Goal: Information Seeking & Learning: Learn about a topic

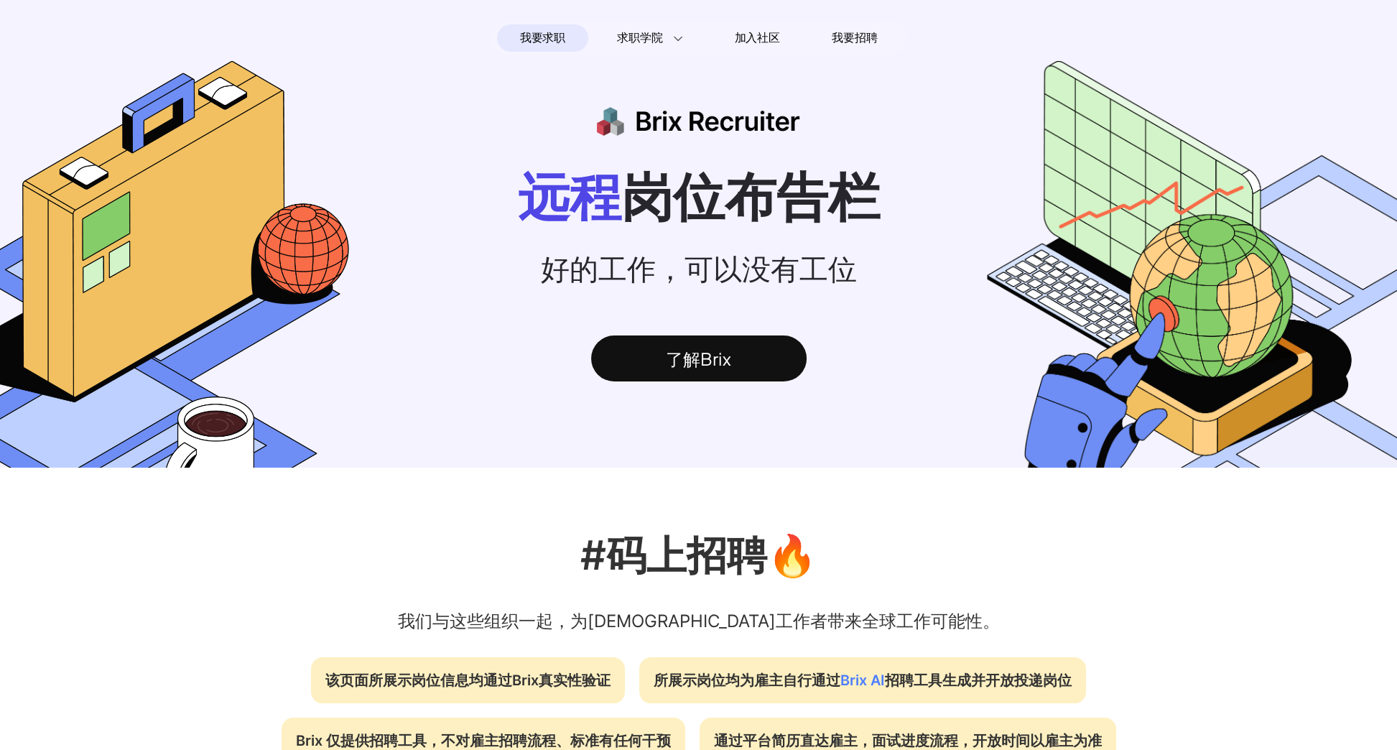
click at [738, 359] on div "了解Brix" at bounding box center [698, 358] width 215 height 46
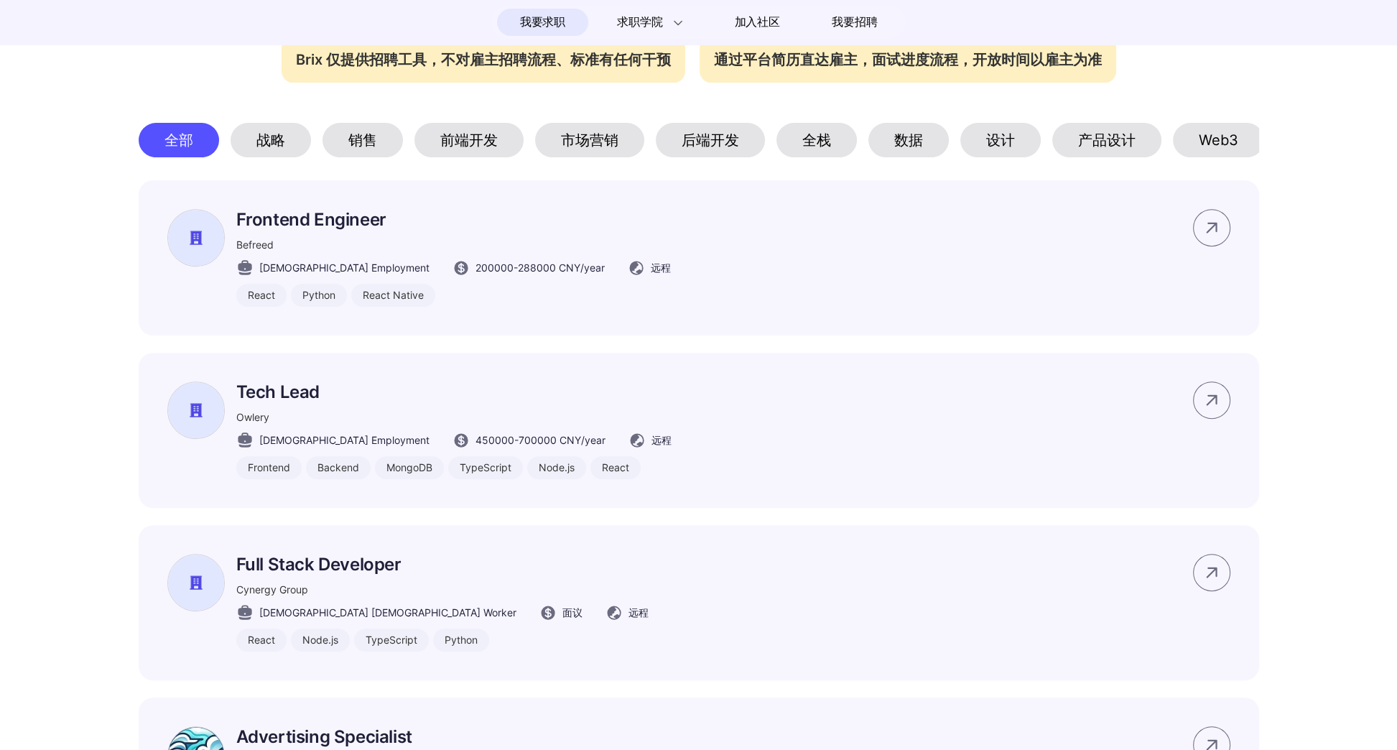
scroll to position [718, 0]
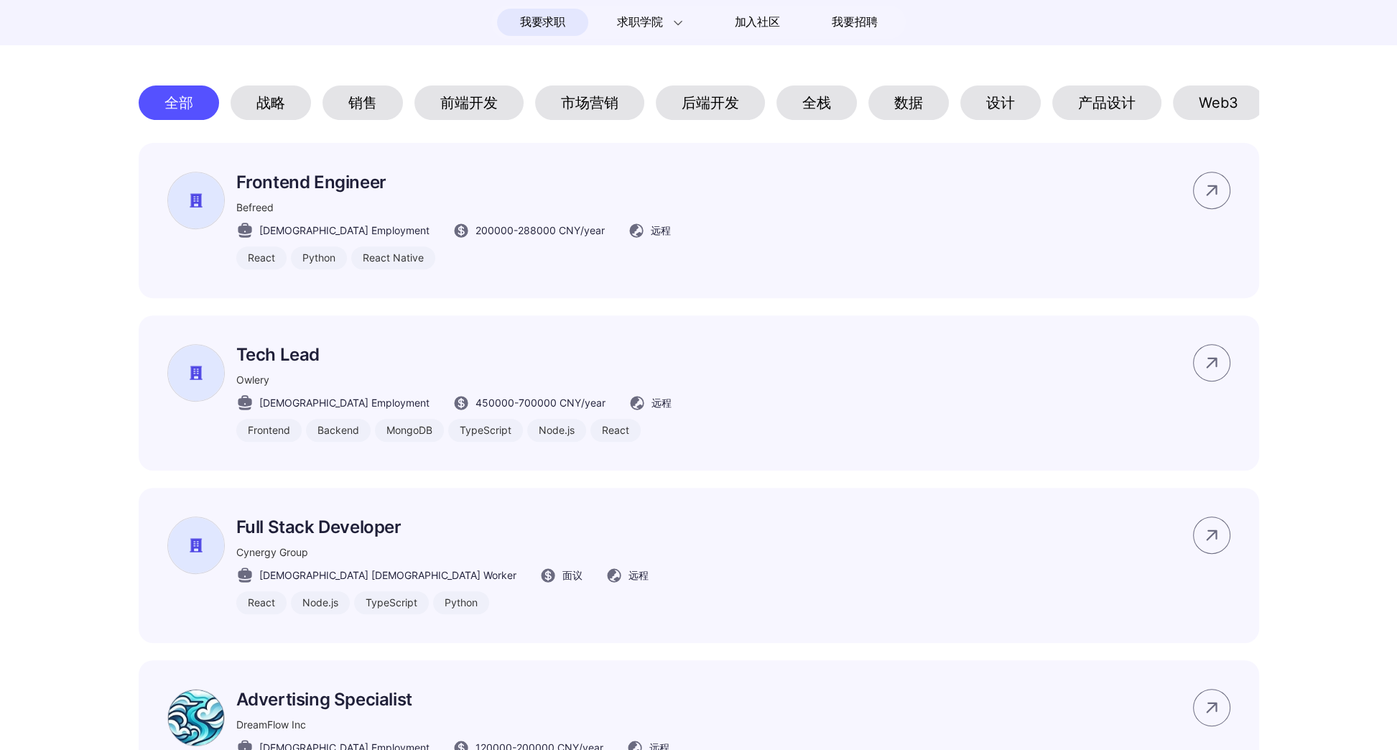
click at [572, 113] on div "市场营销" at bounding box center [589, 102] width 109 height 34
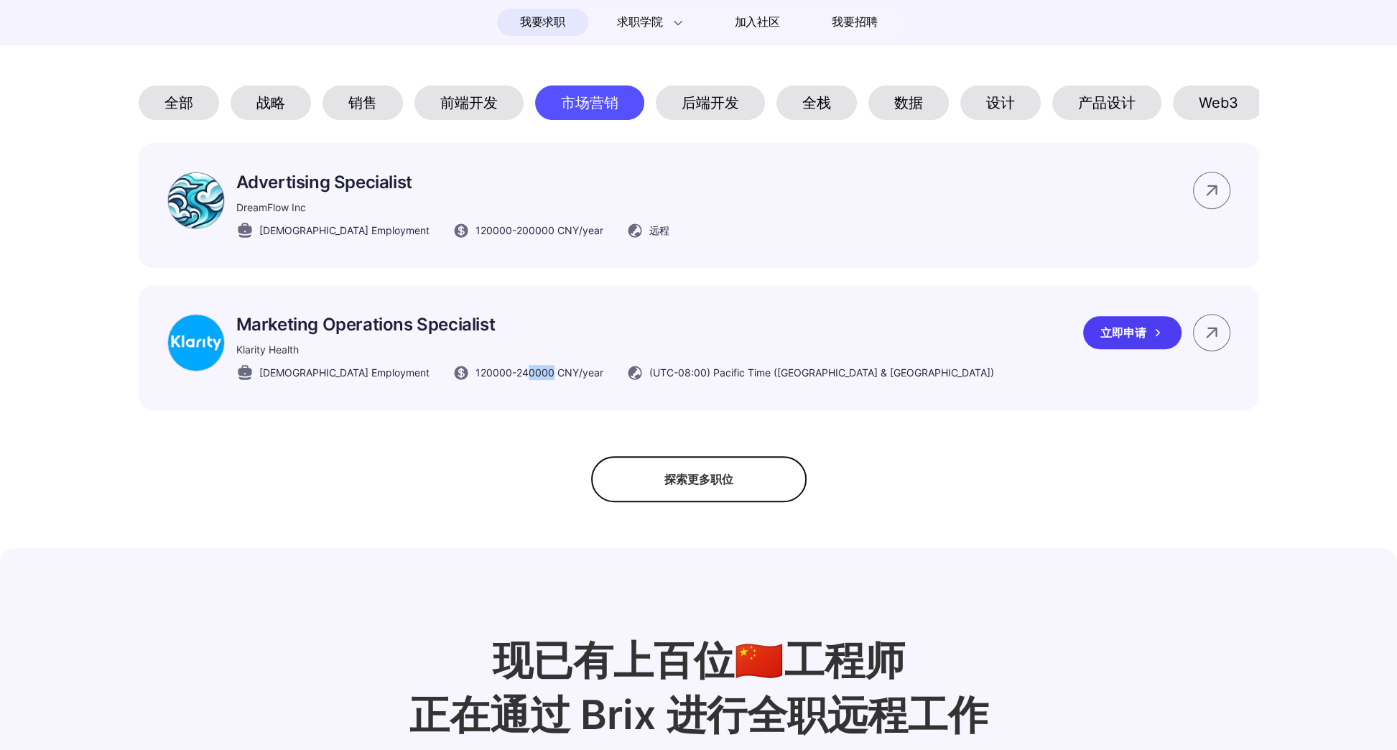
drag, startPoint x: 463, startPoint y: 389, endPoint x: 493, endPoint y: 385, distance: 29.8
click at [493, 380] on span "120000 - 240000 CNY /year" at bounding box center [540, 372] width 128 height 15
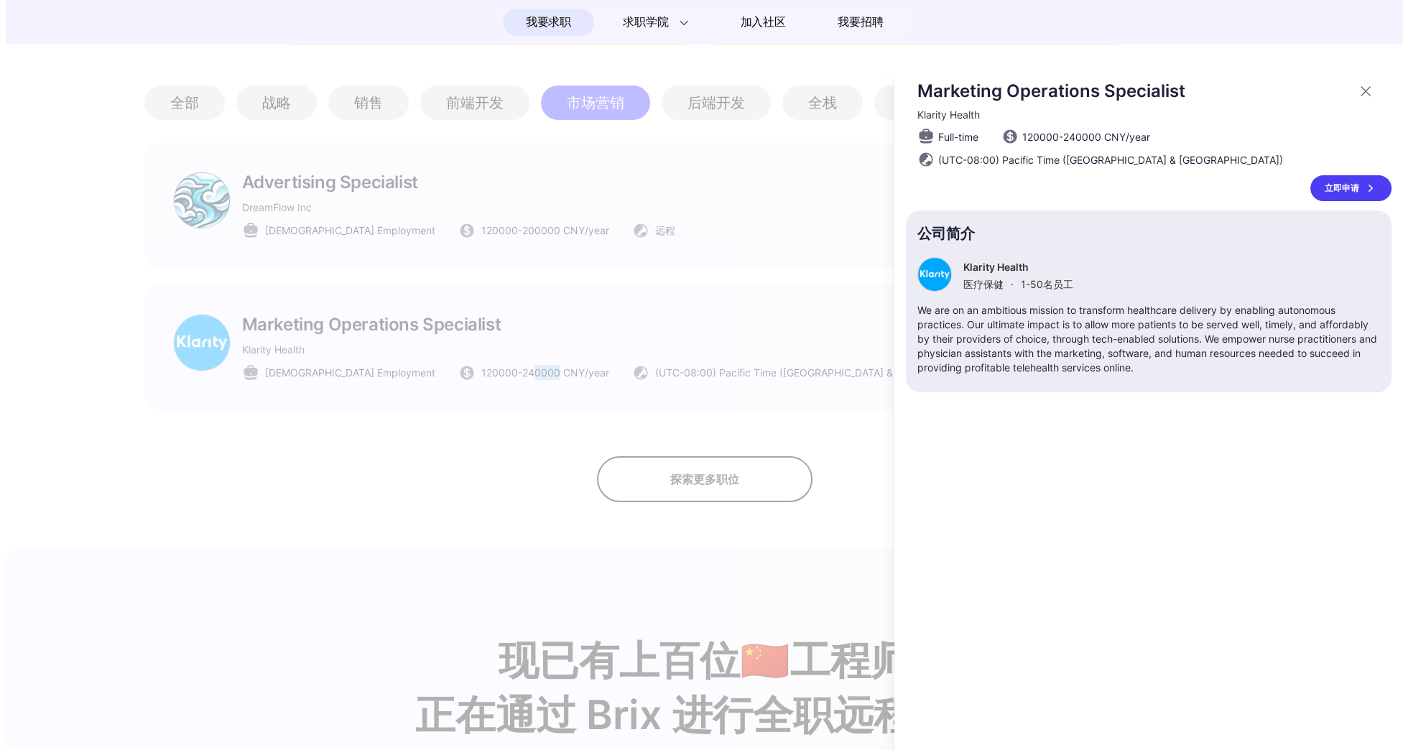
scroll to position [0, 0]
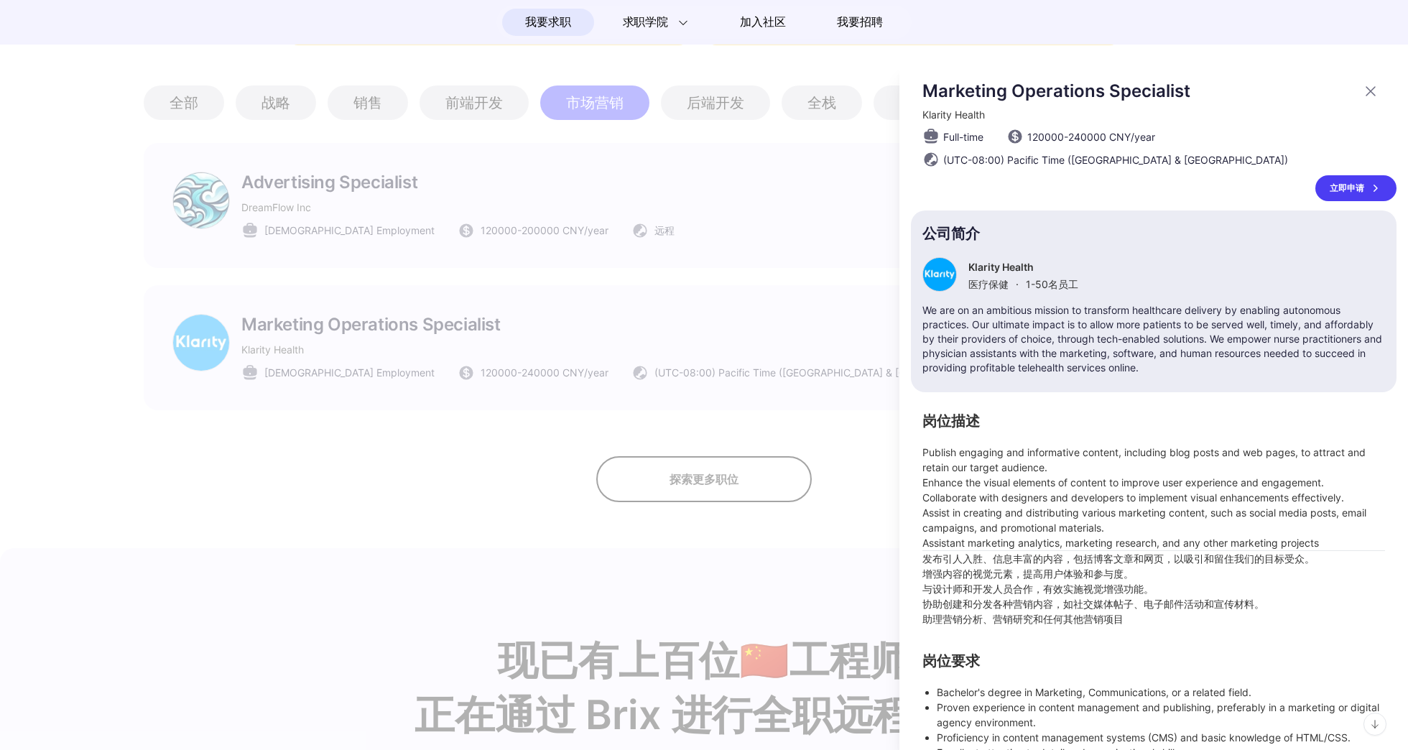
click at [498, 221] on div at bounding box center [704, 406] width 1408 height 687
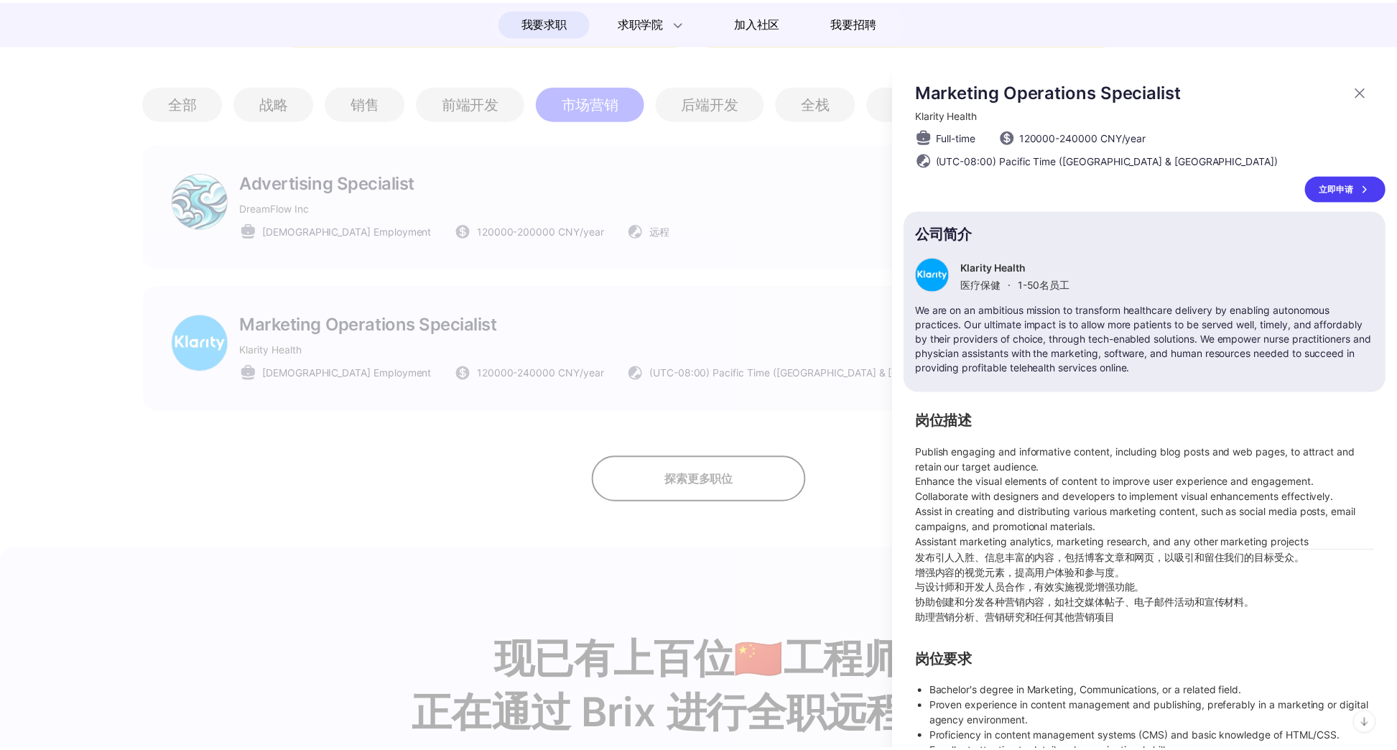
scroll to position [718, 0]
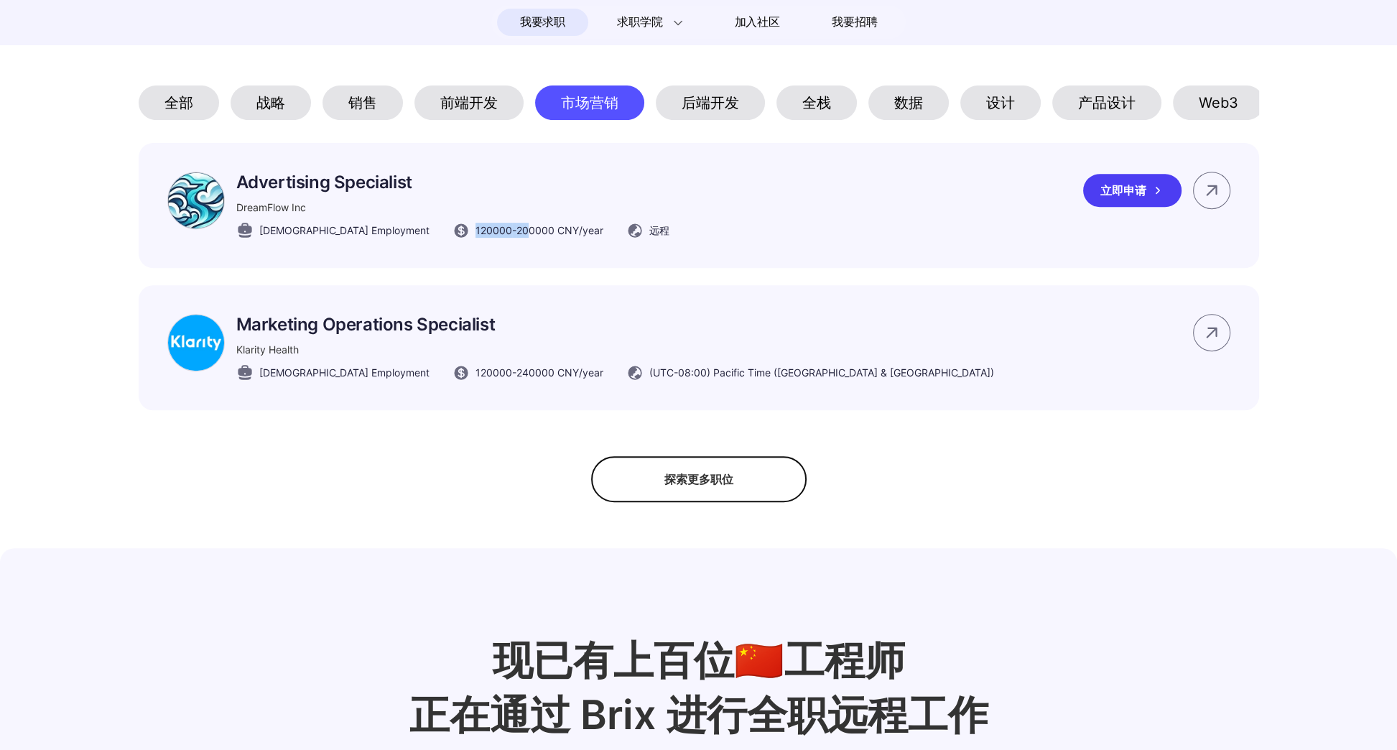
drag, startPoint x: 468, startPoint y: 245, endPoint x: 396, endPoint y: 243, distance: 72.6
click at [453, 239] on div "120000 - 200000 CNY /year" at bounding box center [528, 230] width 151 height 17
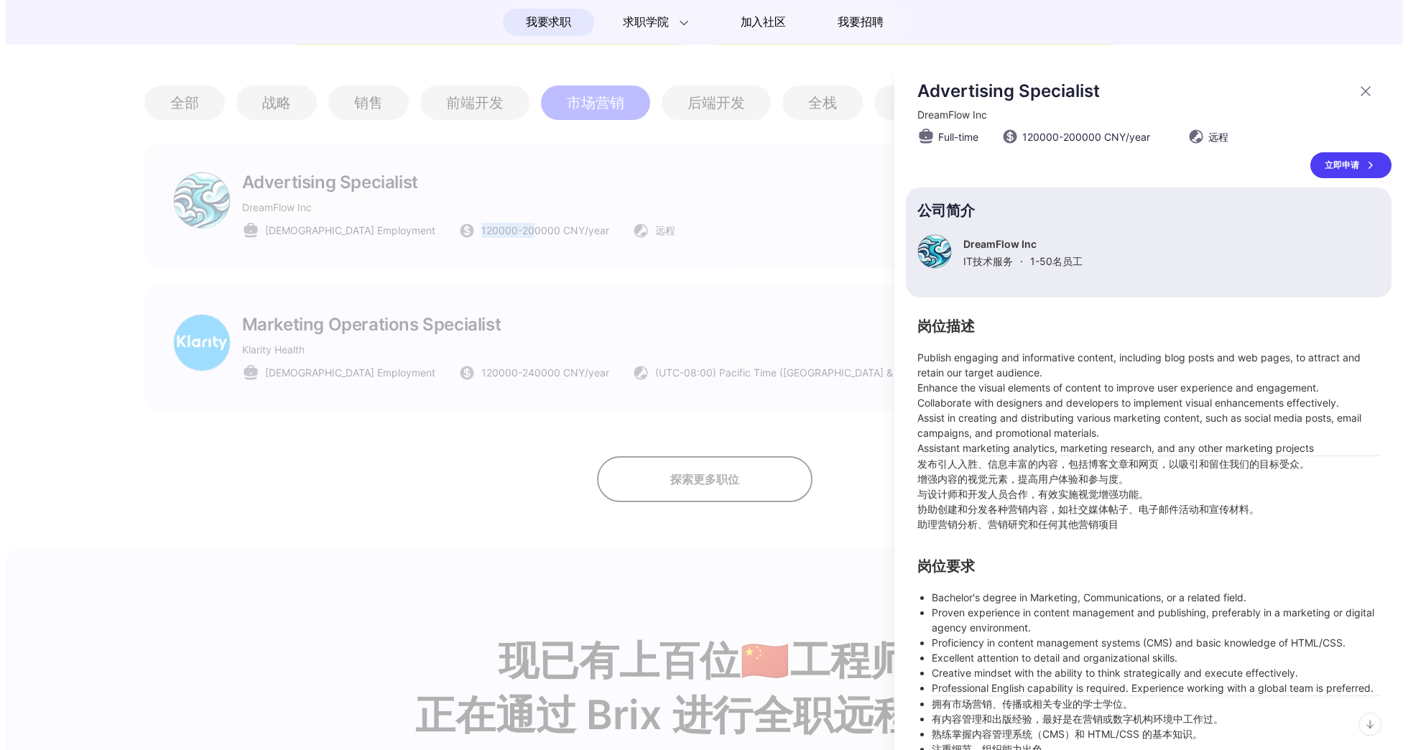
scroll to position [0, 0]
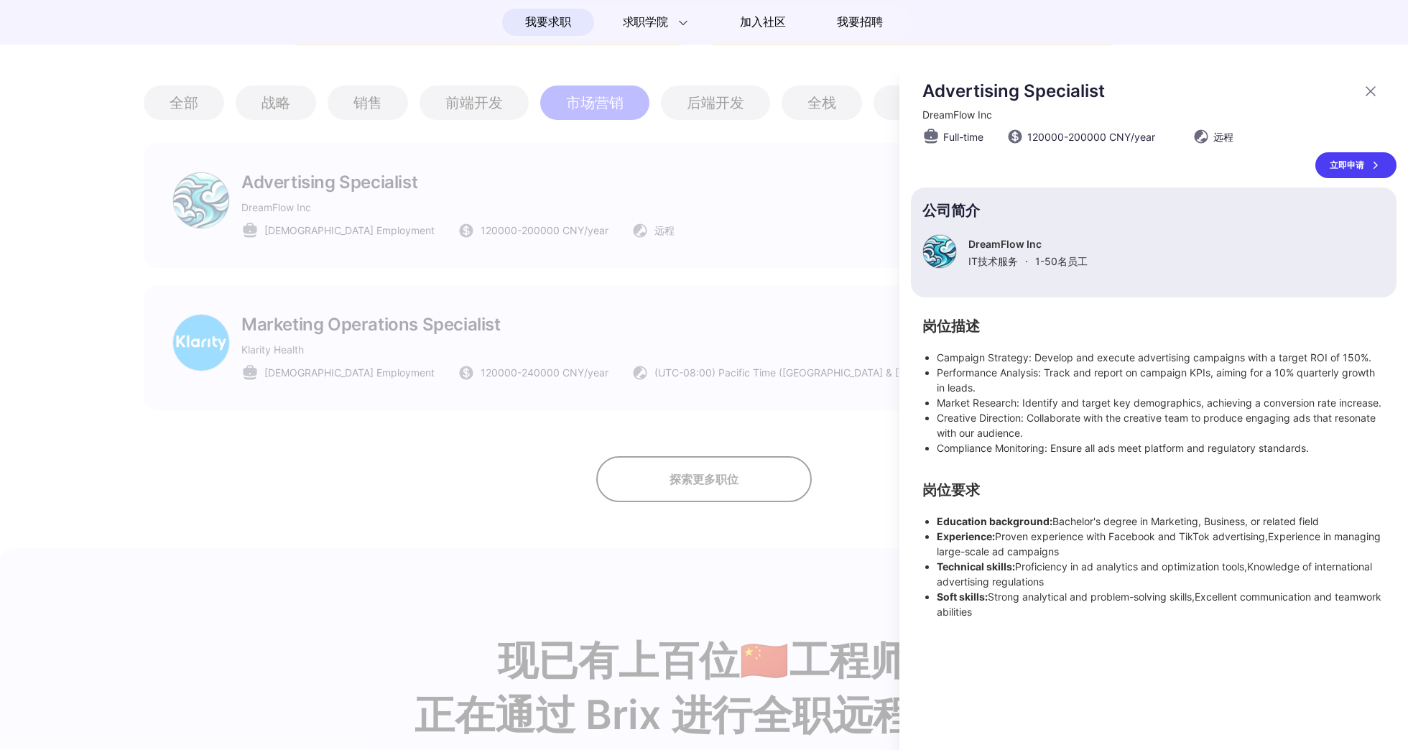
click at [629, 195] on div at bounding box center [704, 406] width 1408 height 687
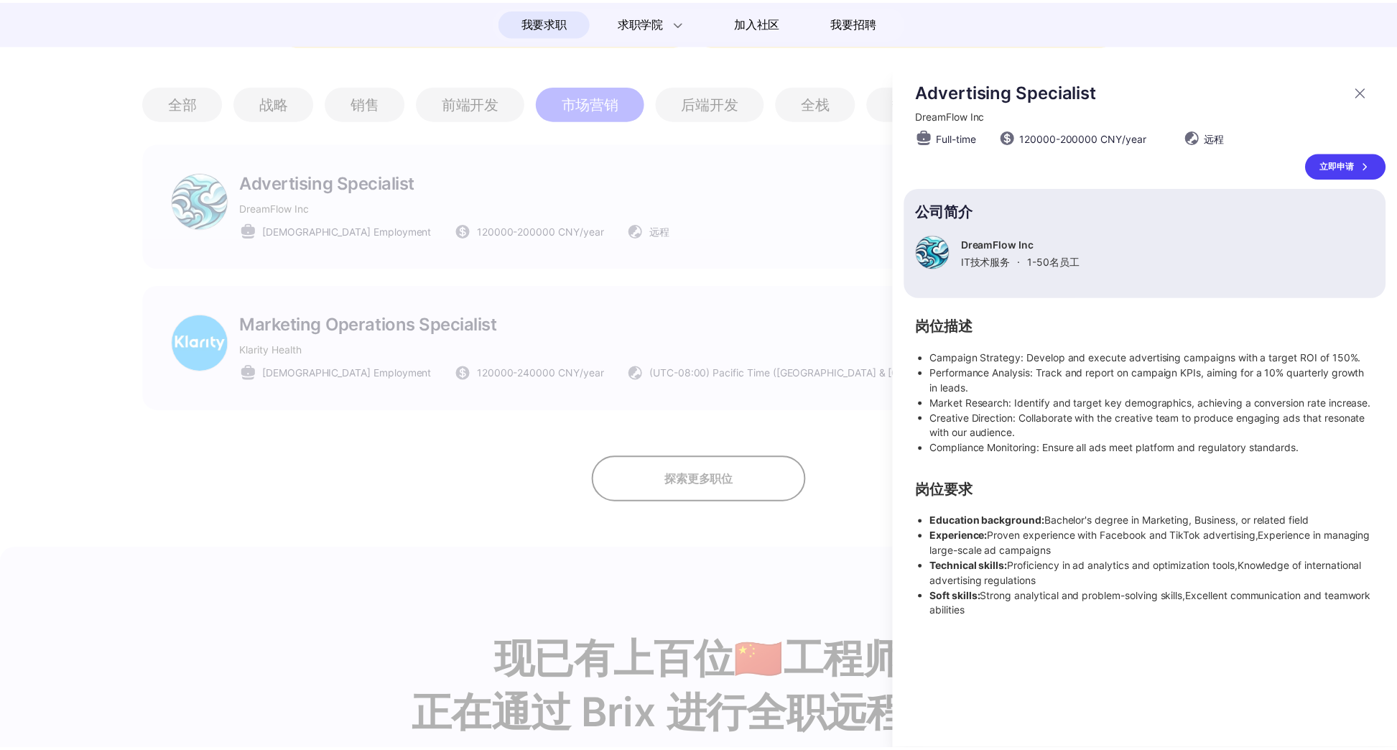
scroll to position [718, 0]
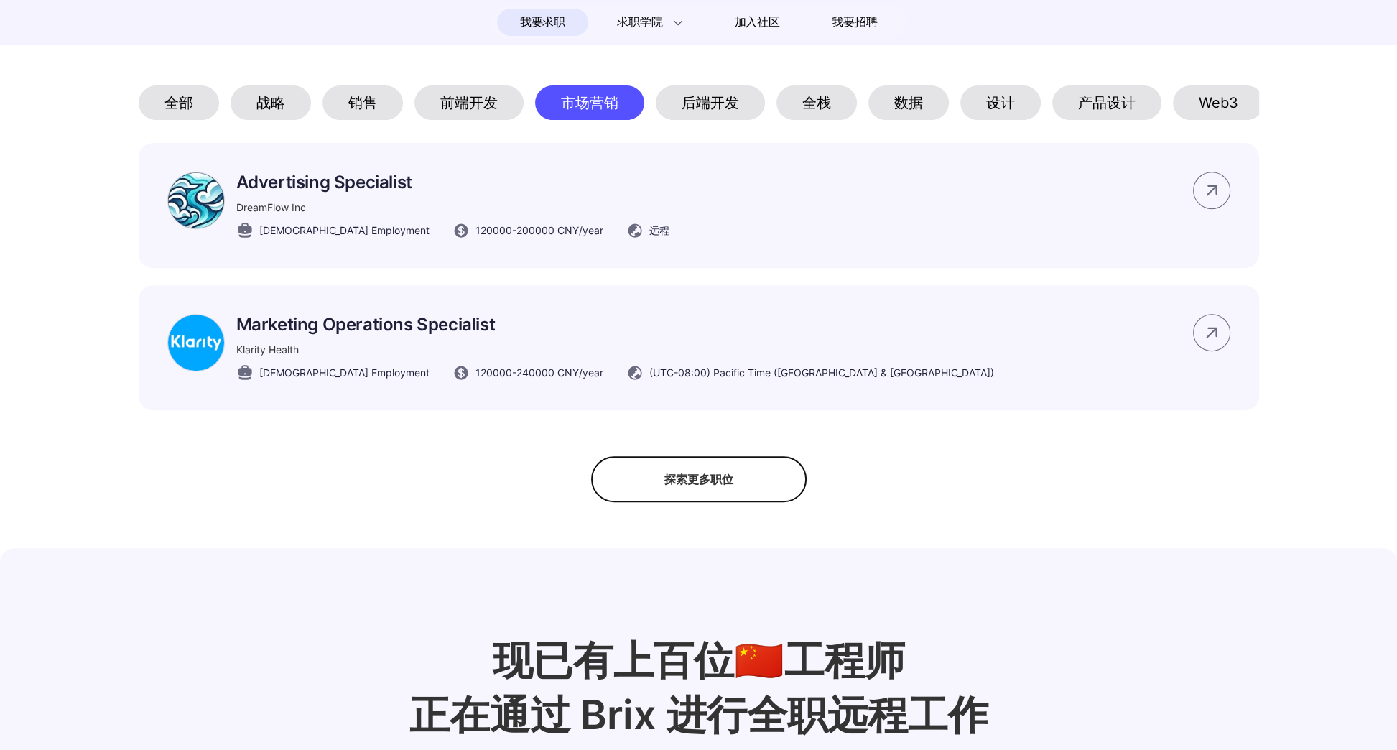
click at [704, 108] on div "后端开发" at bounding box center [710, 102] width 109 height 34
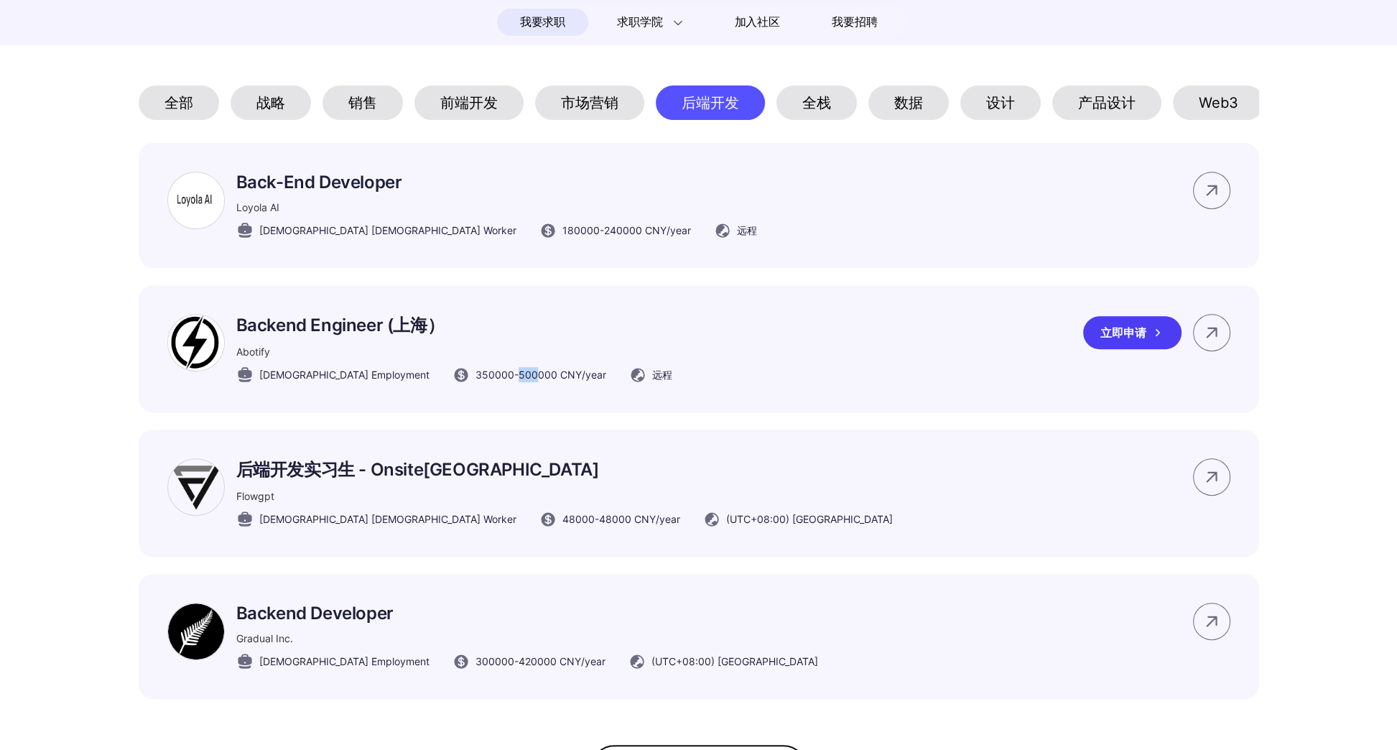
drag, startPoint x: 472, startPoint y: 397, endPoint x: 447, endPoint y: 394, distance: 25.4
click at [476, 382] on span "350000 - 500000 CNY /year" at bounding box center [541, 374] width 131 height 15
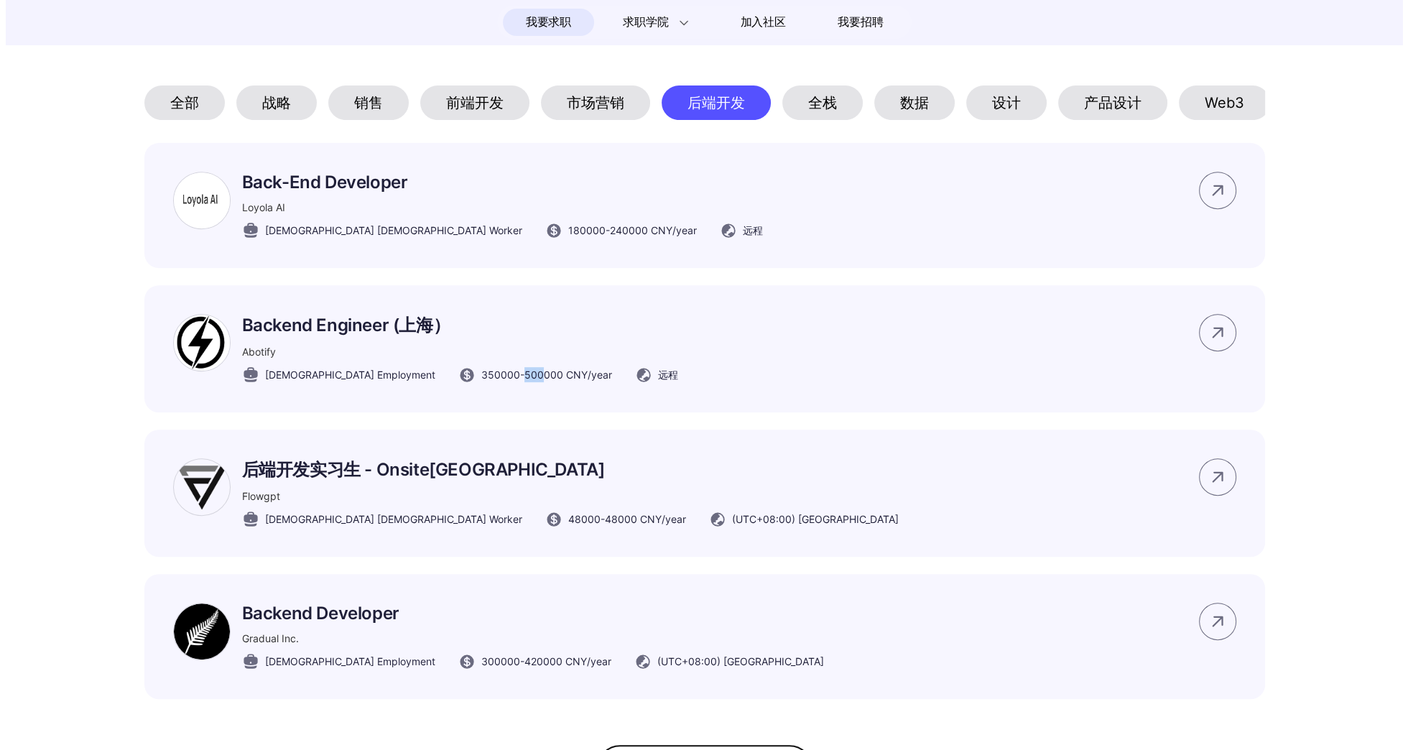
scroll to position [0, 0]
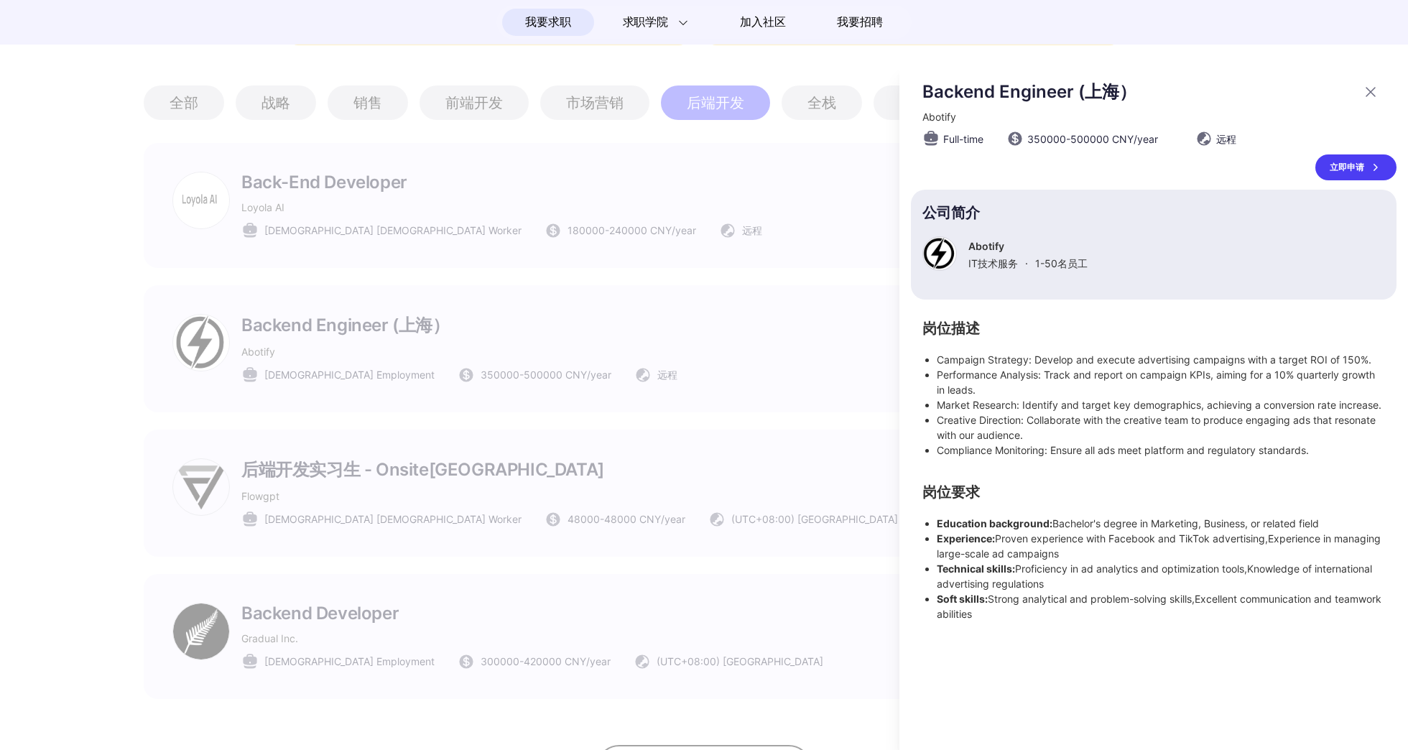
click at [241, 367] on div at bounding box center [704, 406] width 1408 height 687
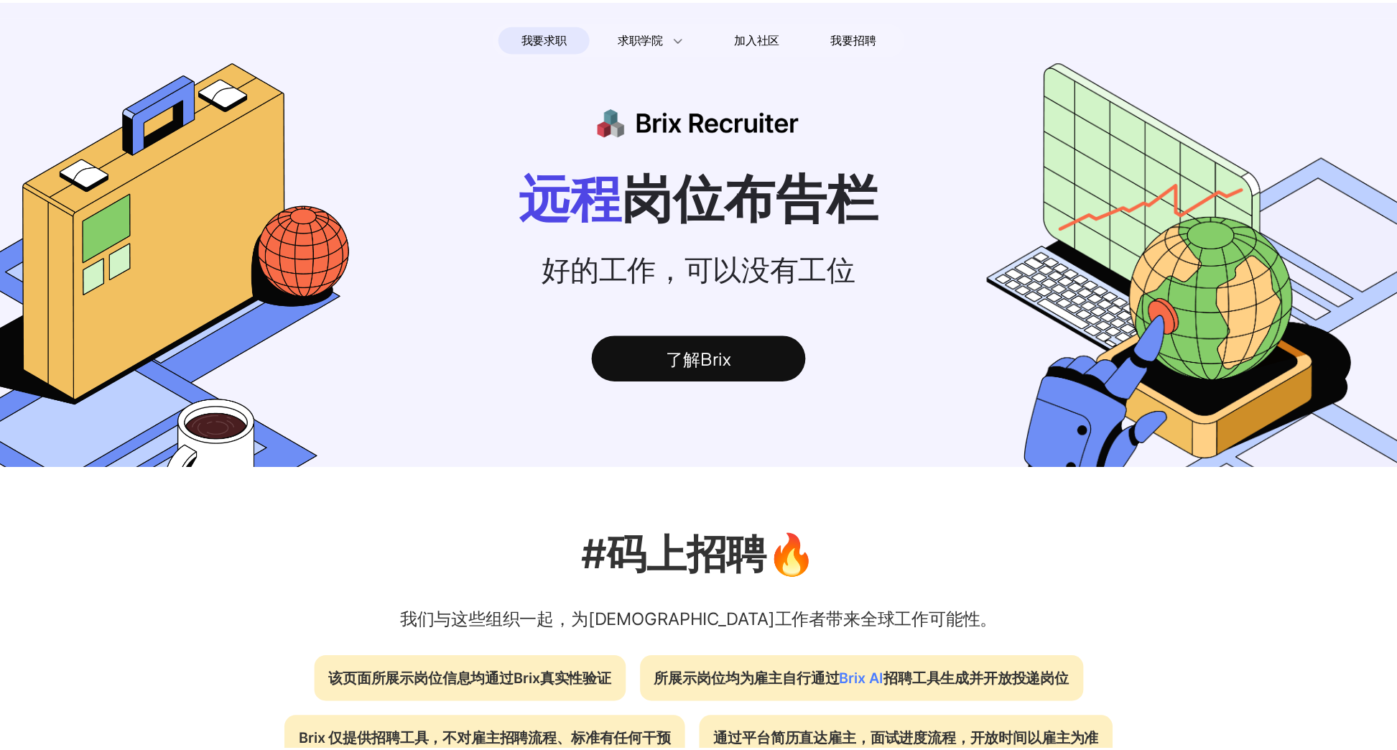
scroll to position [718, 0]
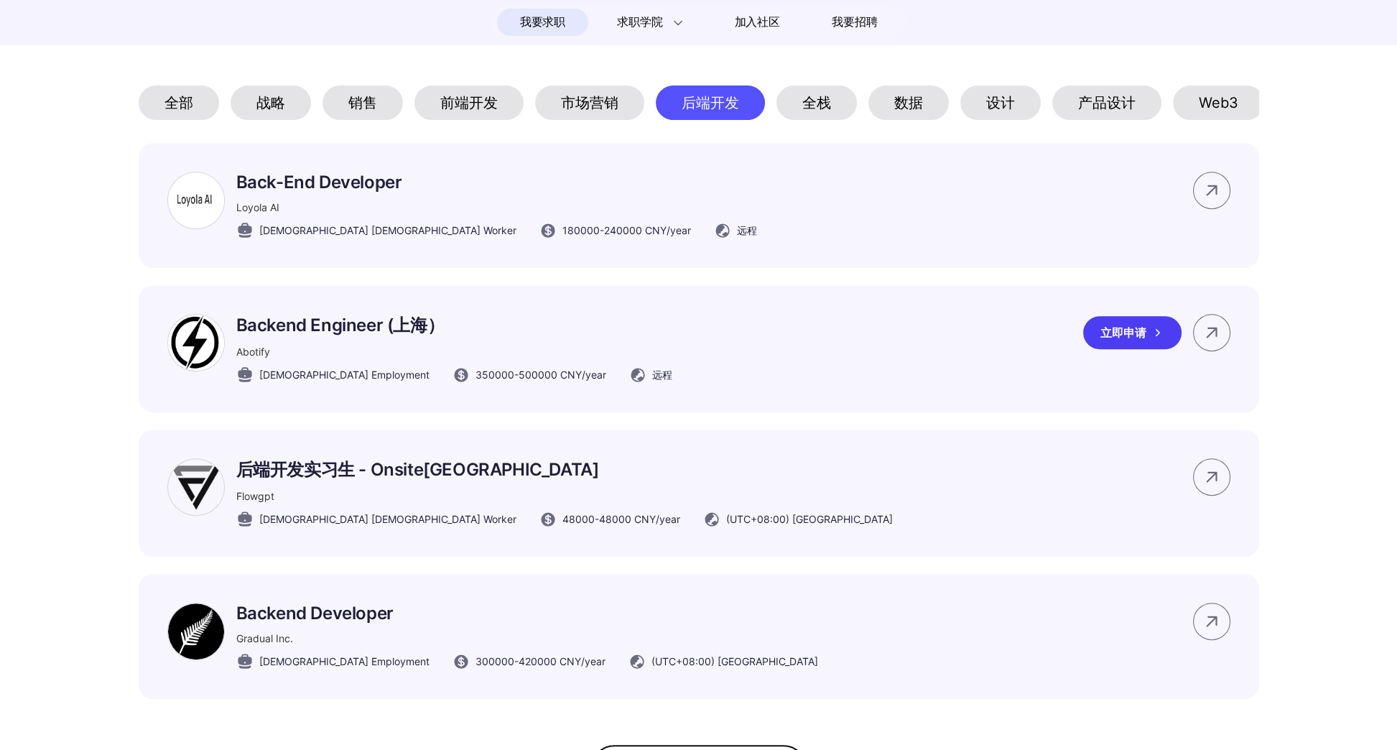
click at [297, 337] on p "Backend Engineer (上海）" at bounding box center [454, 325] width 436 height 23
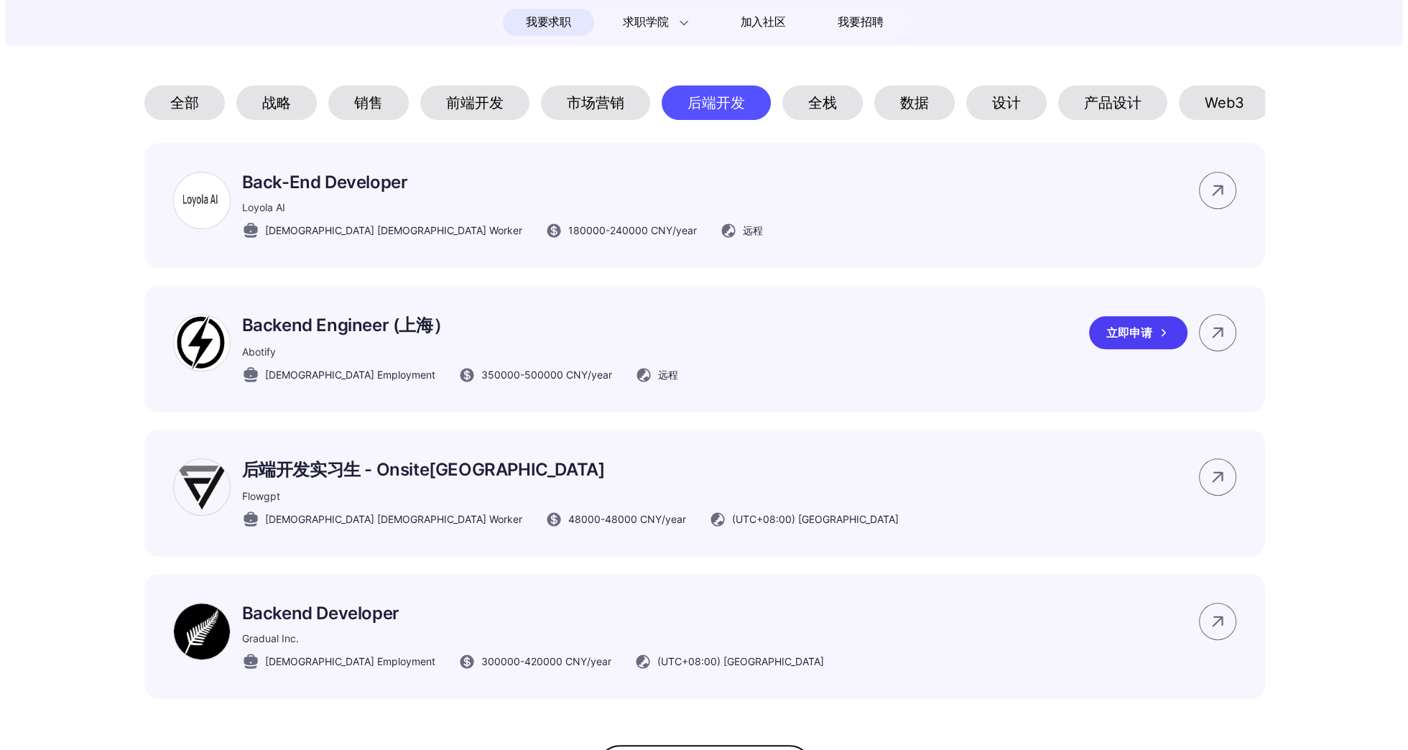
scroll to position [0, 0]
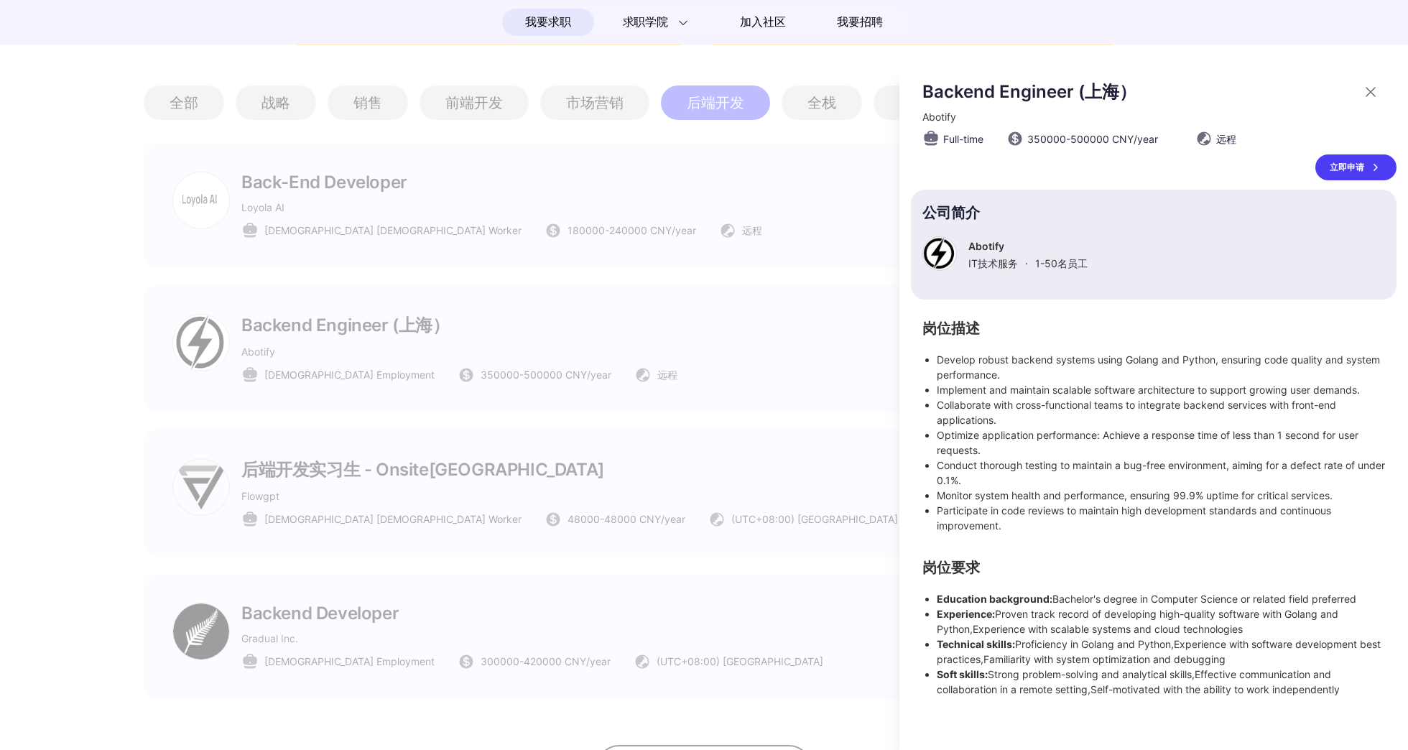
click at [539, 419] on div at bounding box center [704, 406] width 1408 height 687
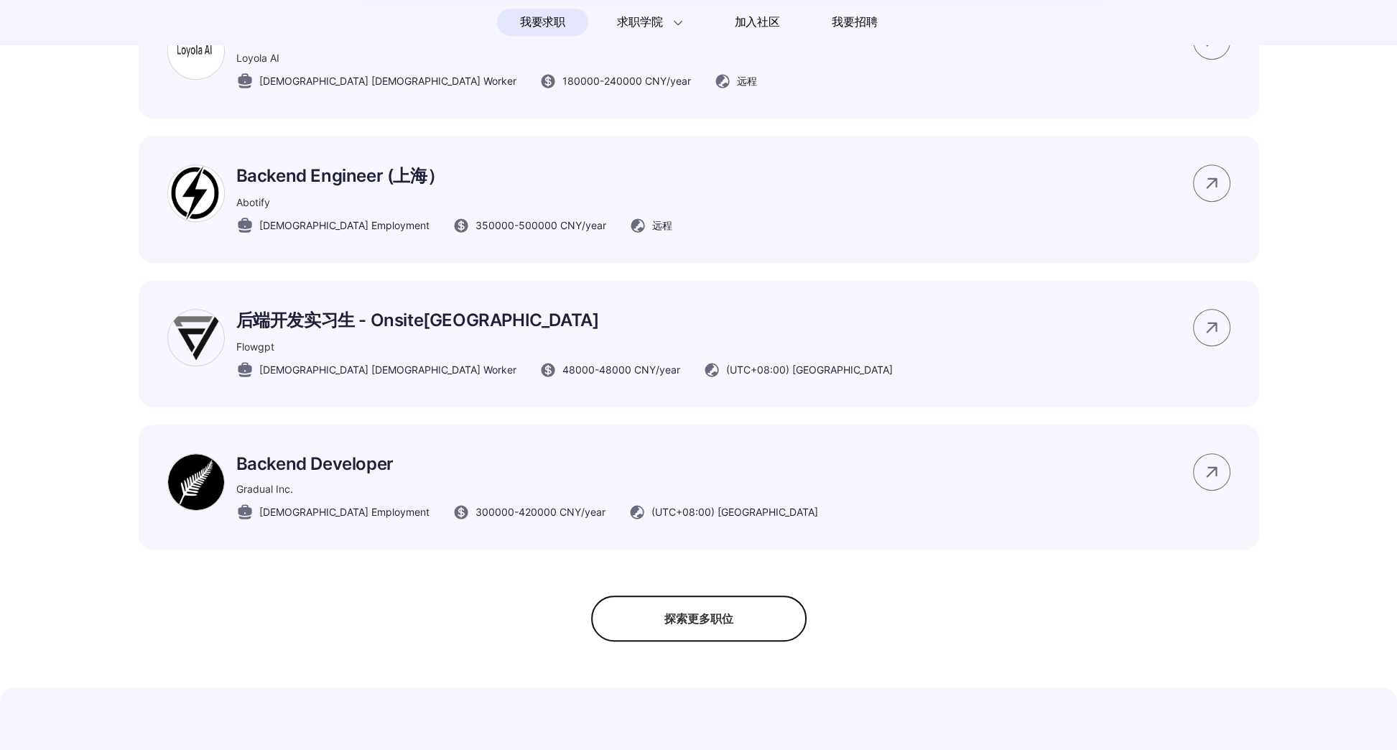
scroll to position [934, 0]
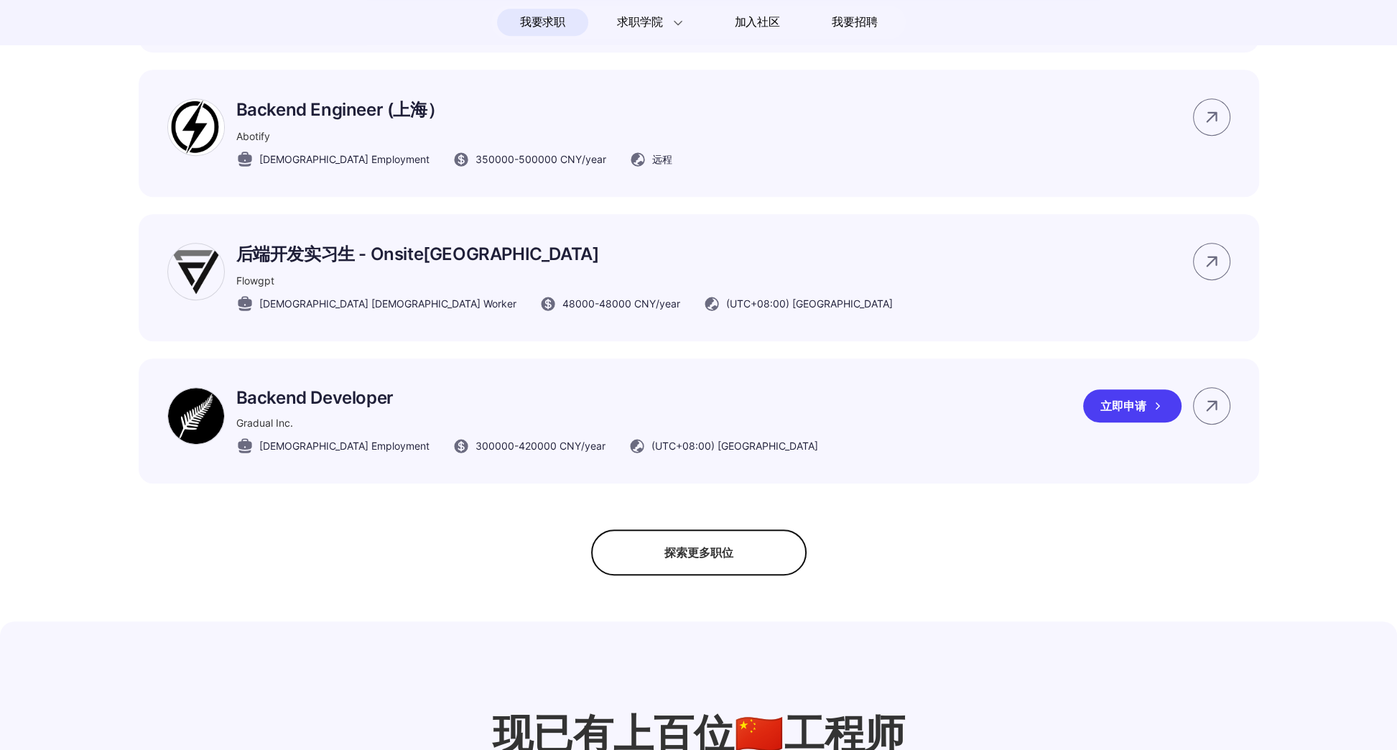
click at [358, 408] on p "Backend Developer" at bounding box center [527, 397] width 582 height 21
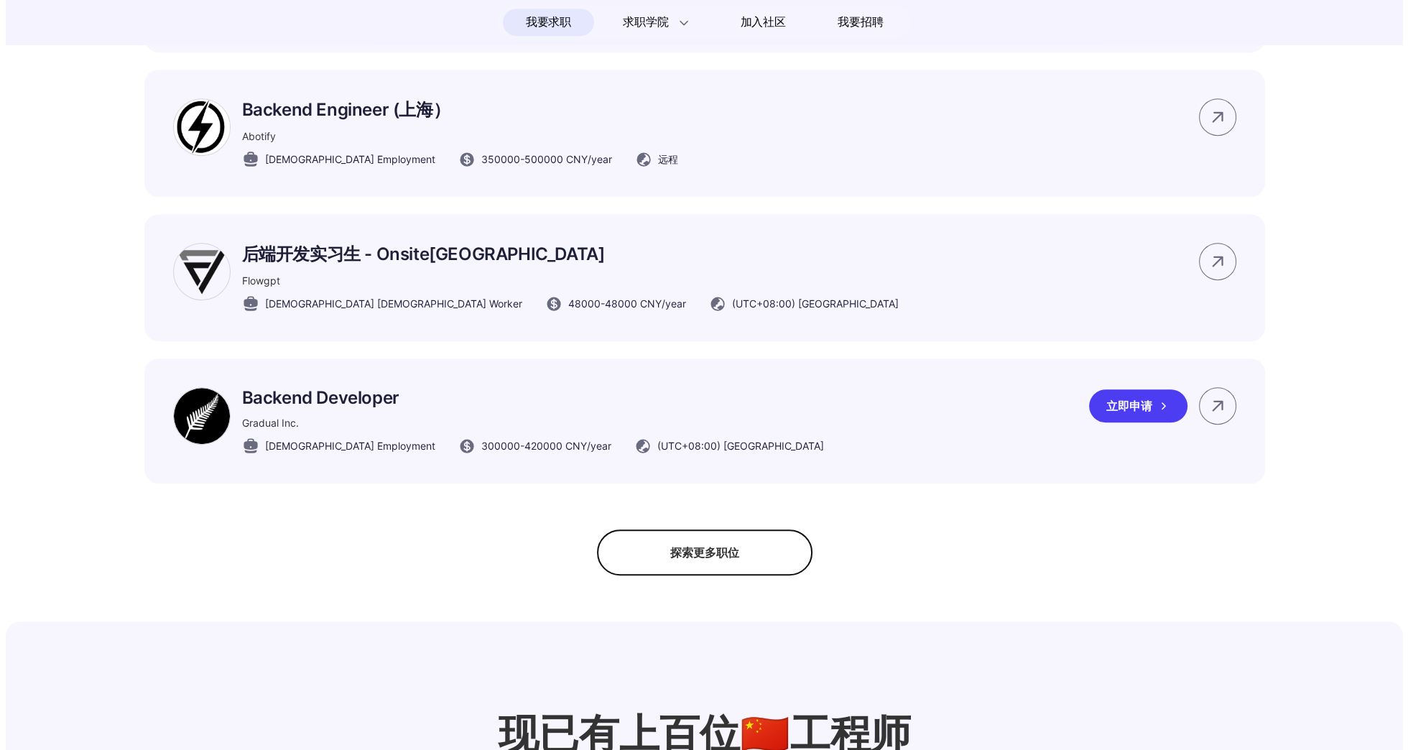
scroll to position [0, 0]
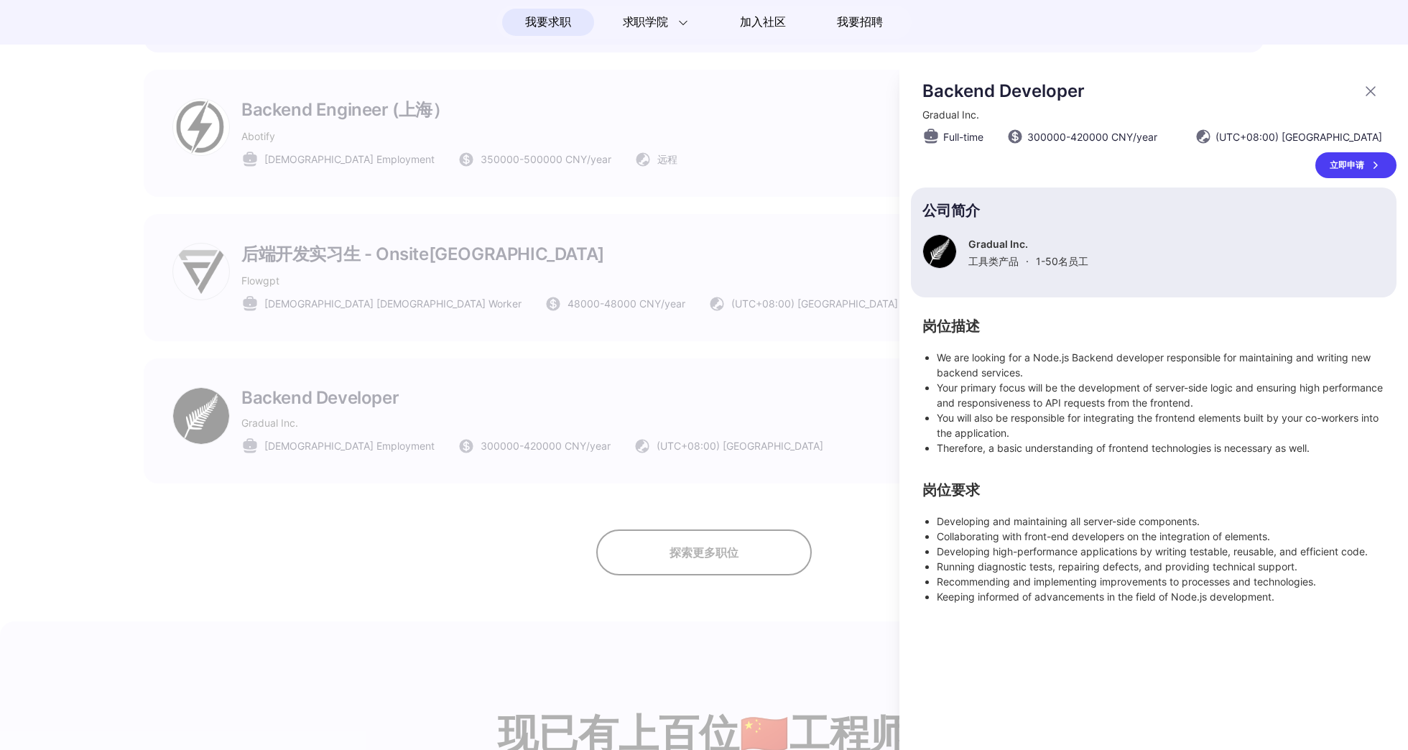
click at [520, 402] on div at bounding box center [704, 406] width 1408 height 687
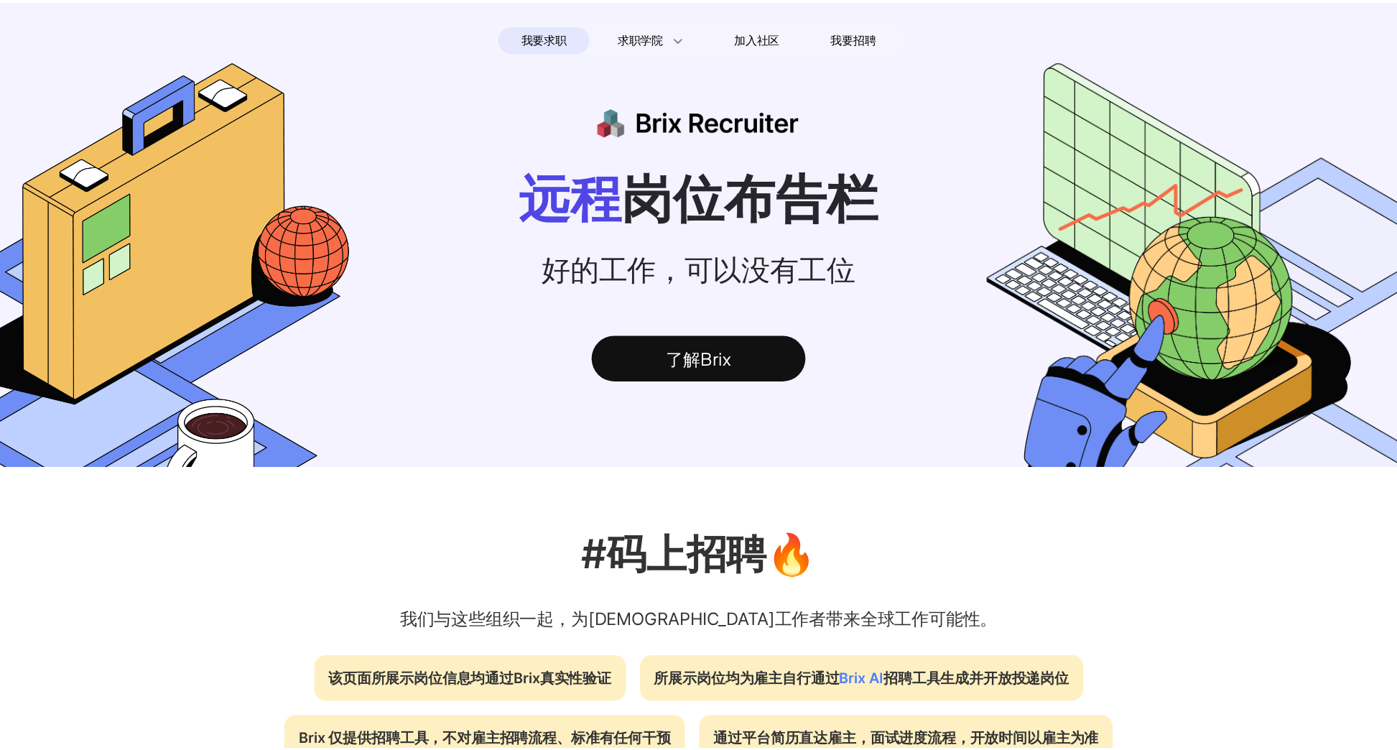
scroll to position [934, 0]
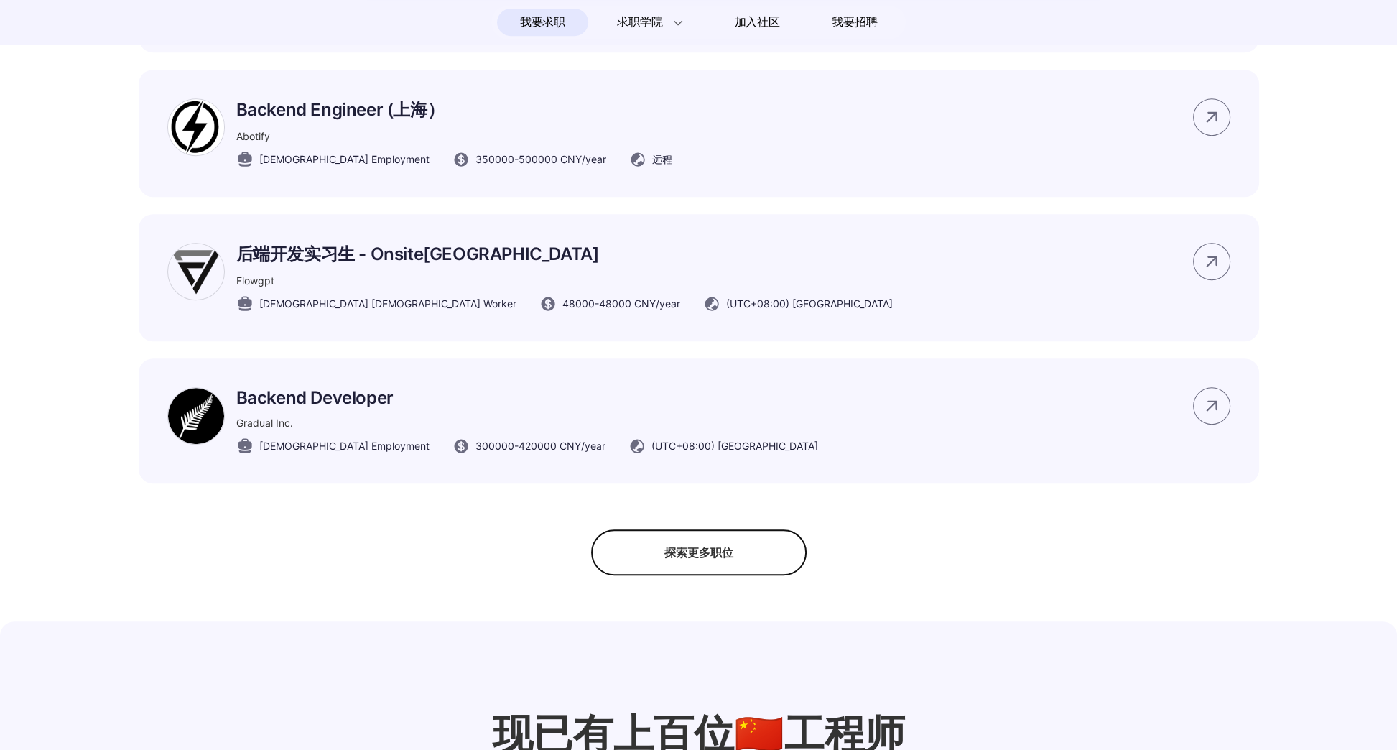
click at [715, 575] on div "探索更多职位" at bounding box center [698, 552] width 215 height 46
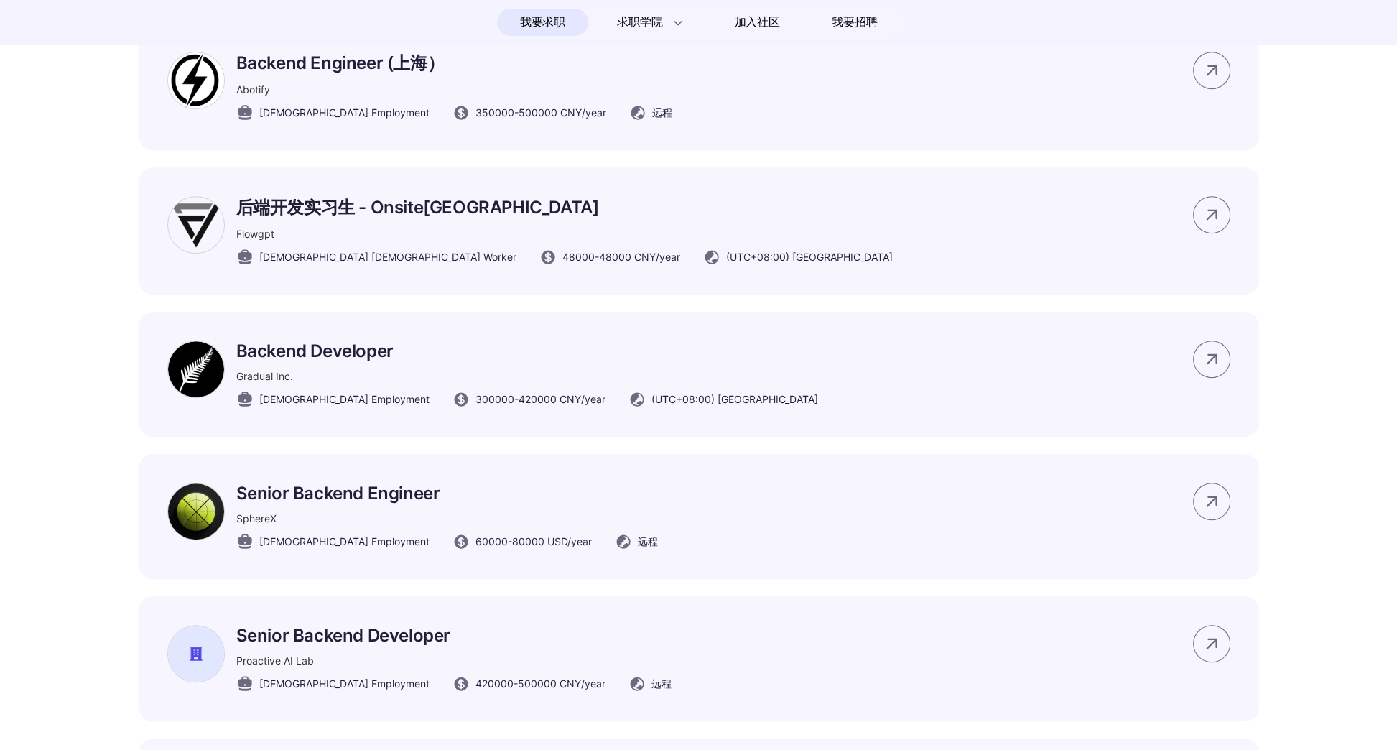
scroll to position [1149, 0]
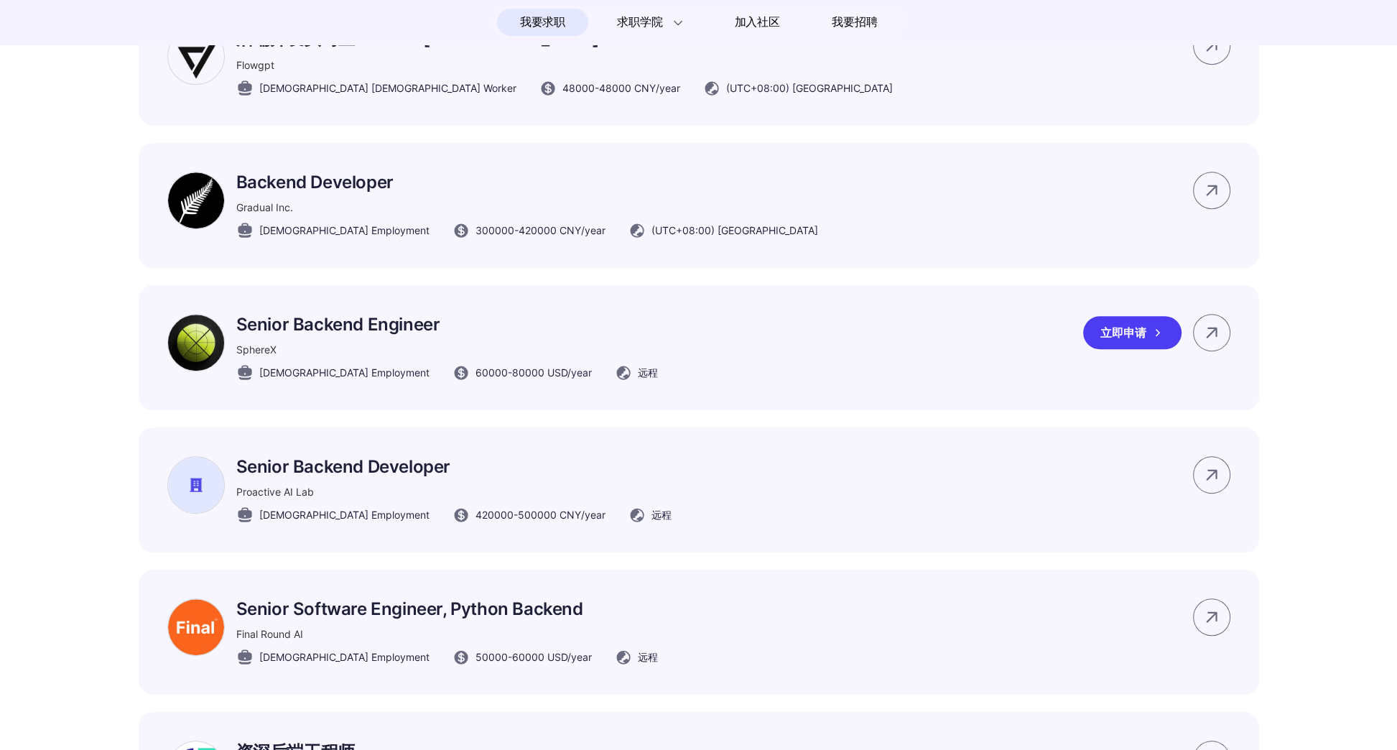
click at [476, 380] on span "60000 - 80000 USD /year" at bounding box center [534, 372] width 116 height 15
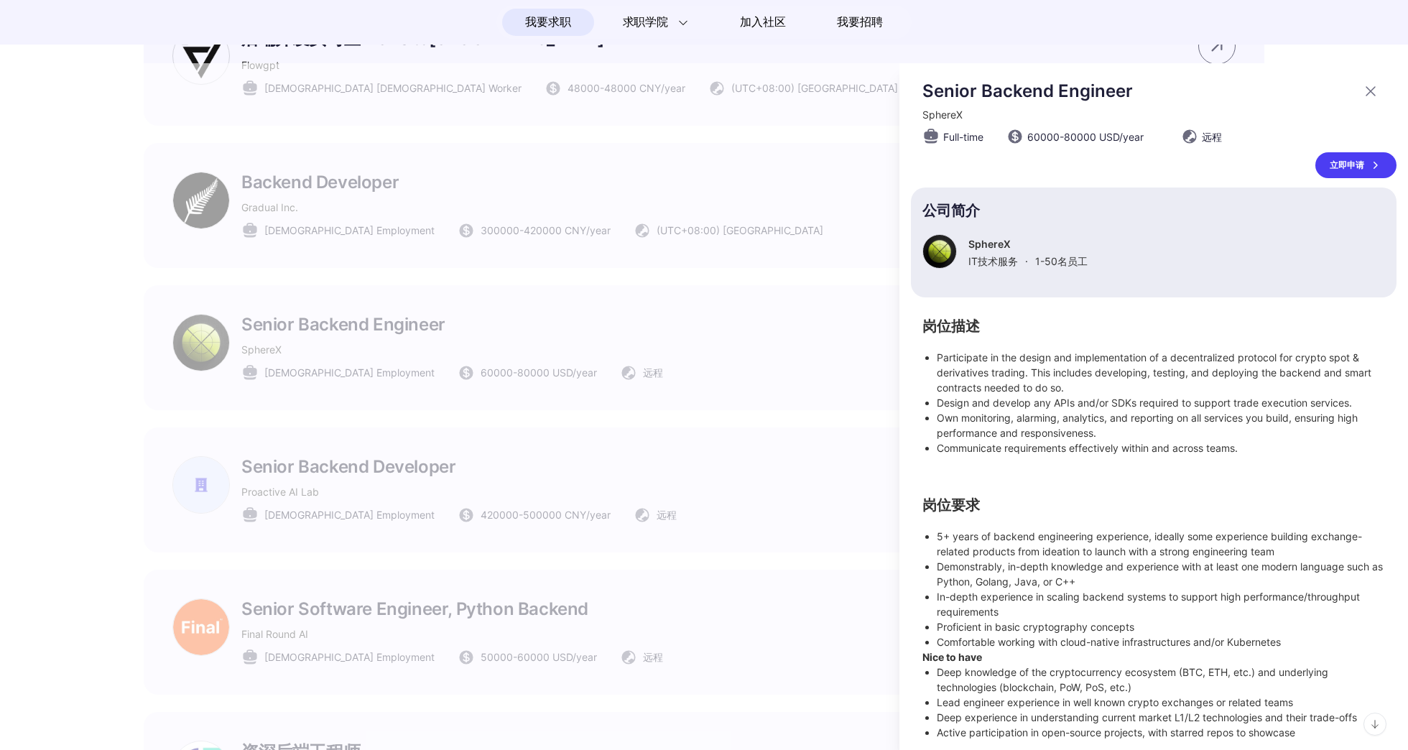
scroll to position [6, 0]
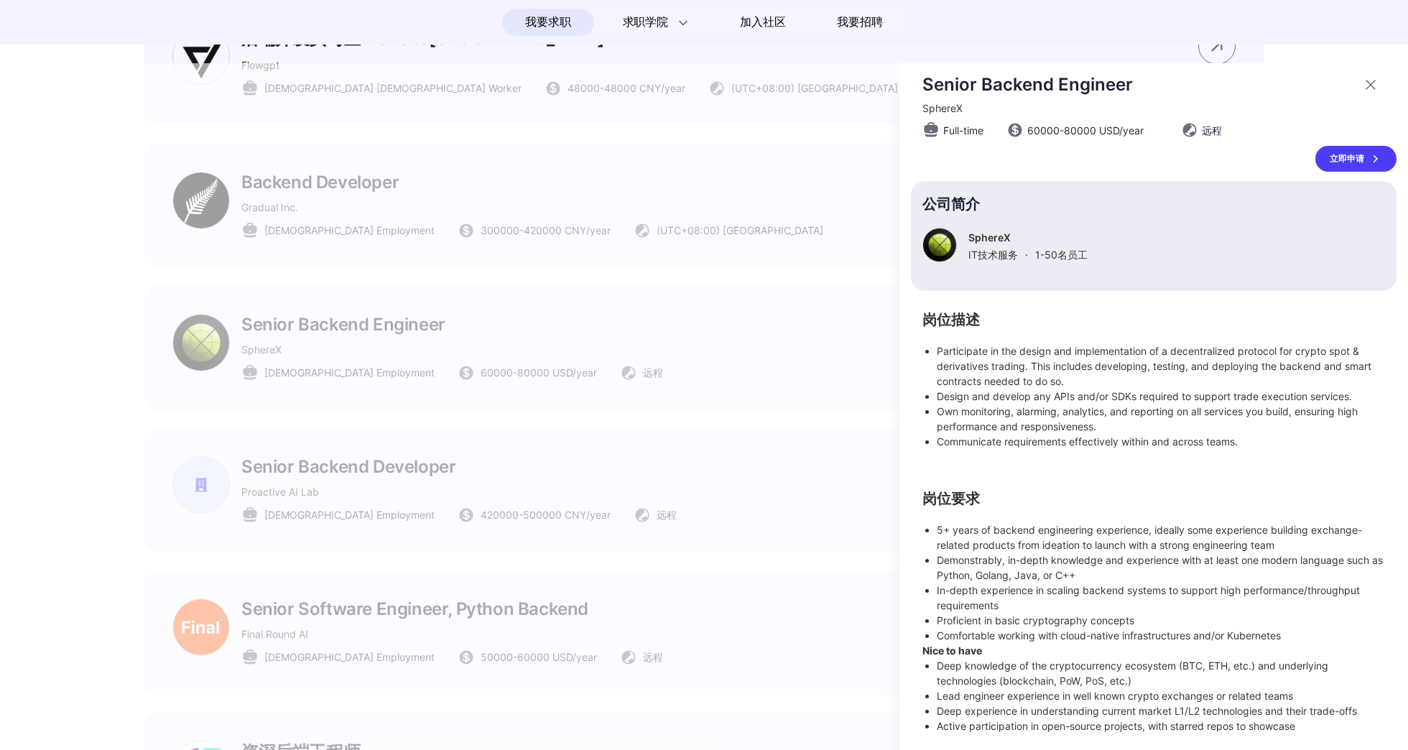
click at [1024, 704] on li "Deep experience in understanding current market L1/L2 technologies and their tr…" at bounding box center [1161, 710] width 448 height 15
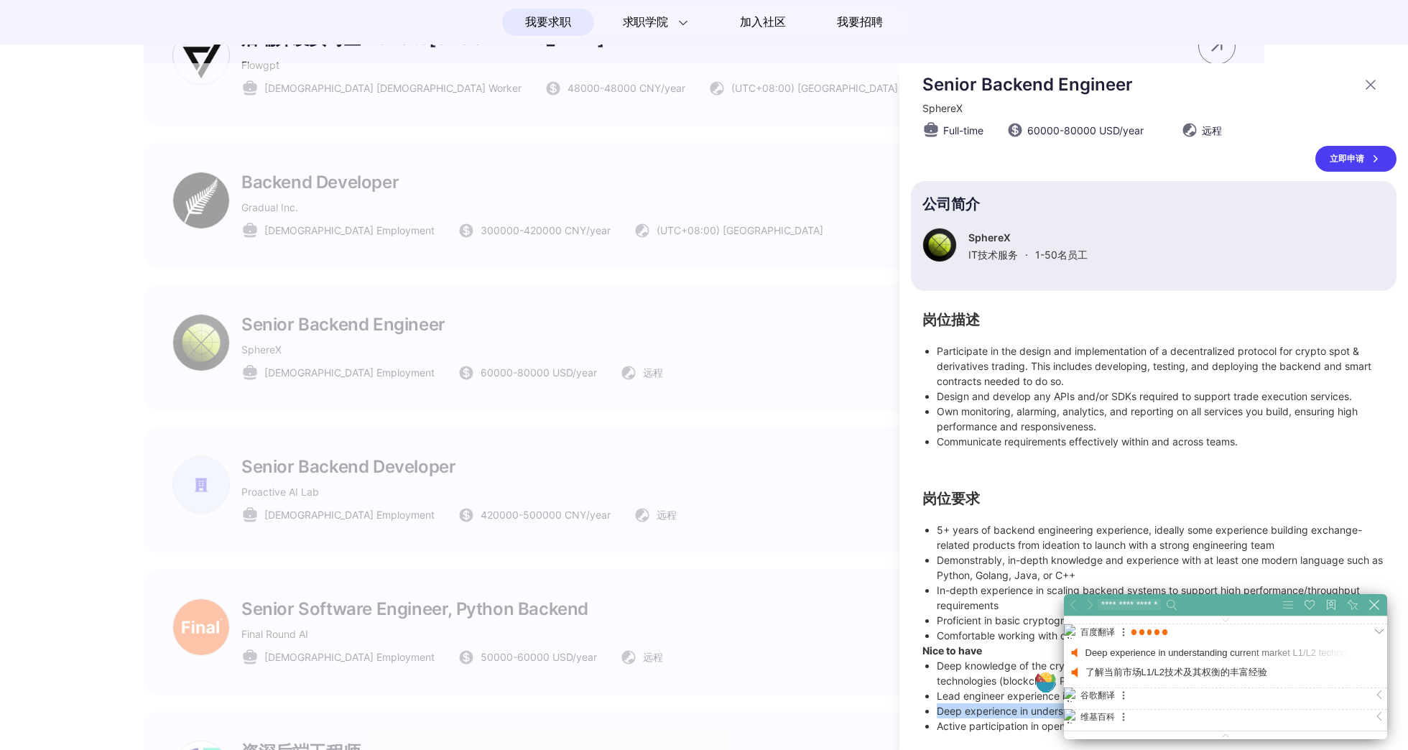
scroll to position [73, 454]
click at [1000, 675] on li "Deep knowledge of the cryptocurrency ecosystem (BTC, ETH, etc.) and underlying …" at bounding box center [1161, 673] width 448 height 30
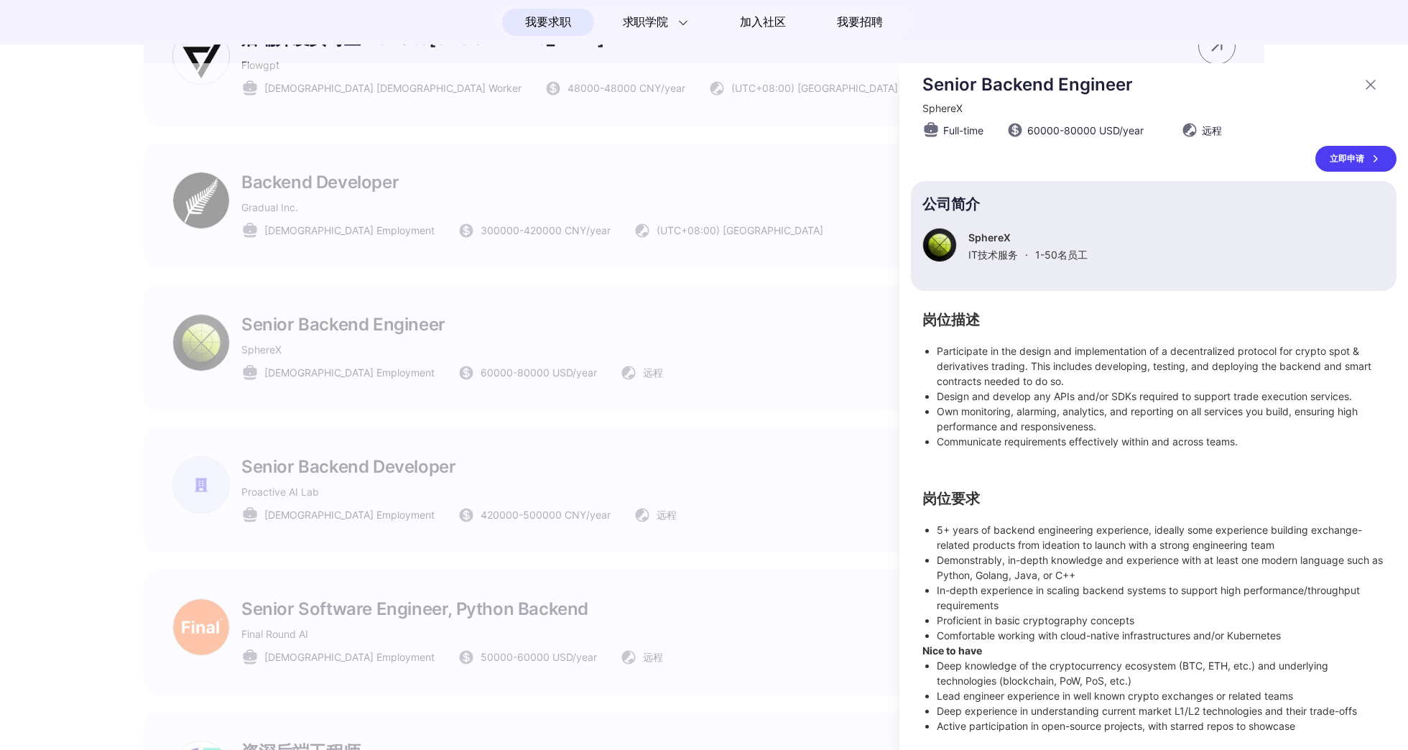
click at [669, 568] on div at bounding box center [704, 406] width 1408 height 687
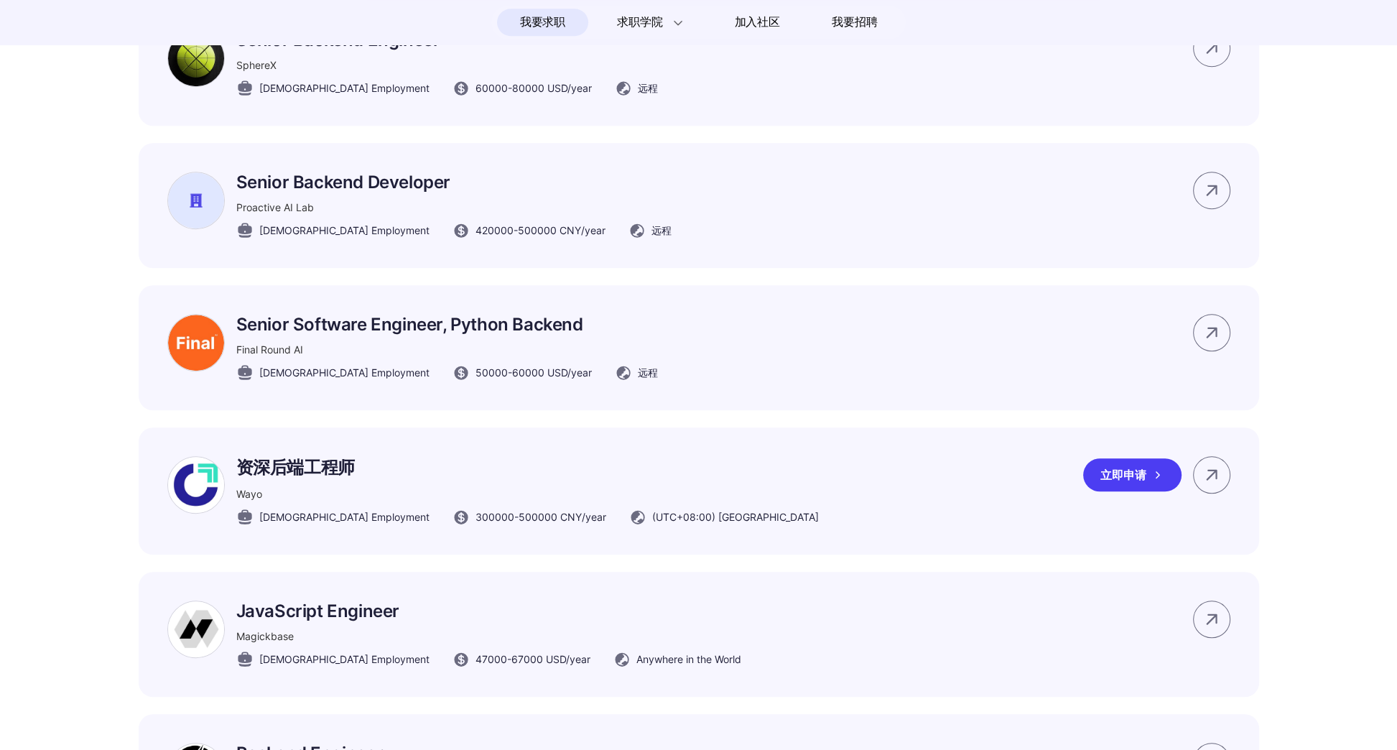
scroll to position [1437, 0]
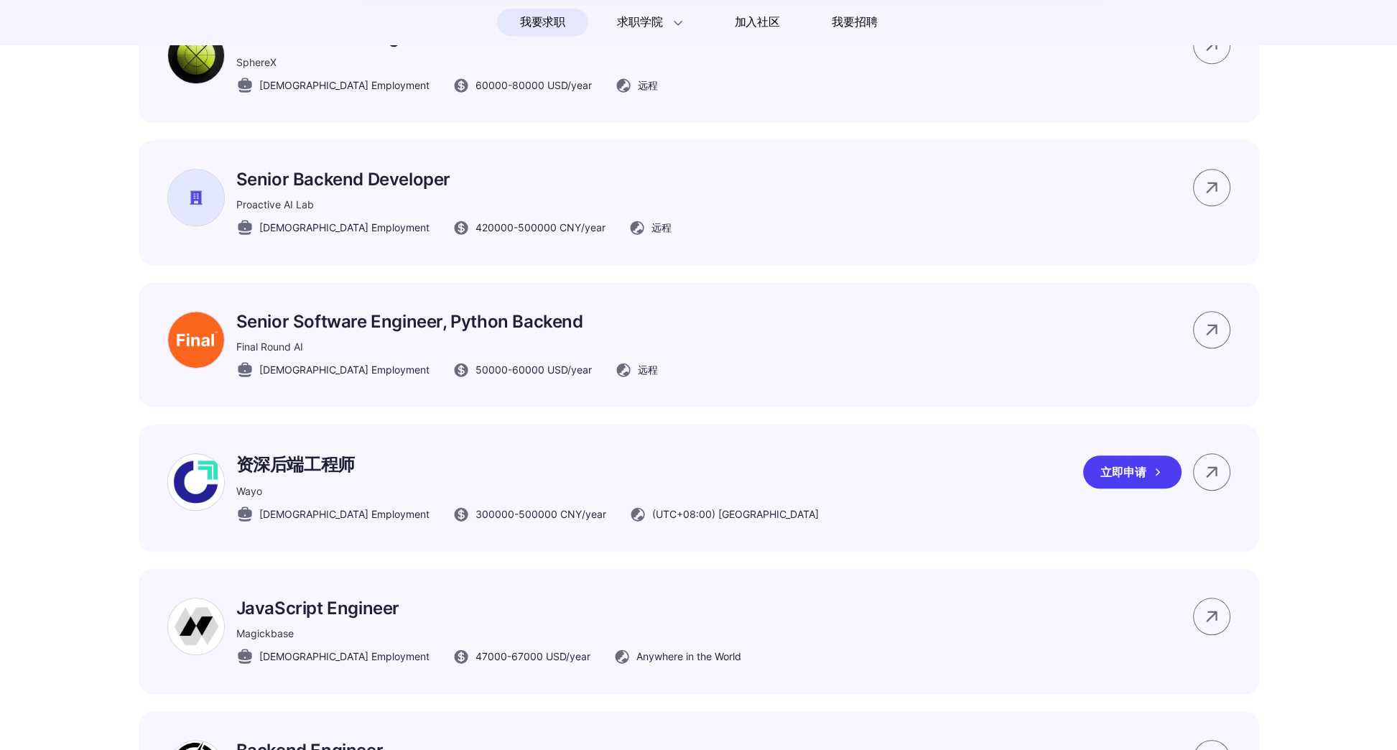
click at [313, 476] on p "资深后端工程师" at bounding box center [527, 464] width 583 height 23
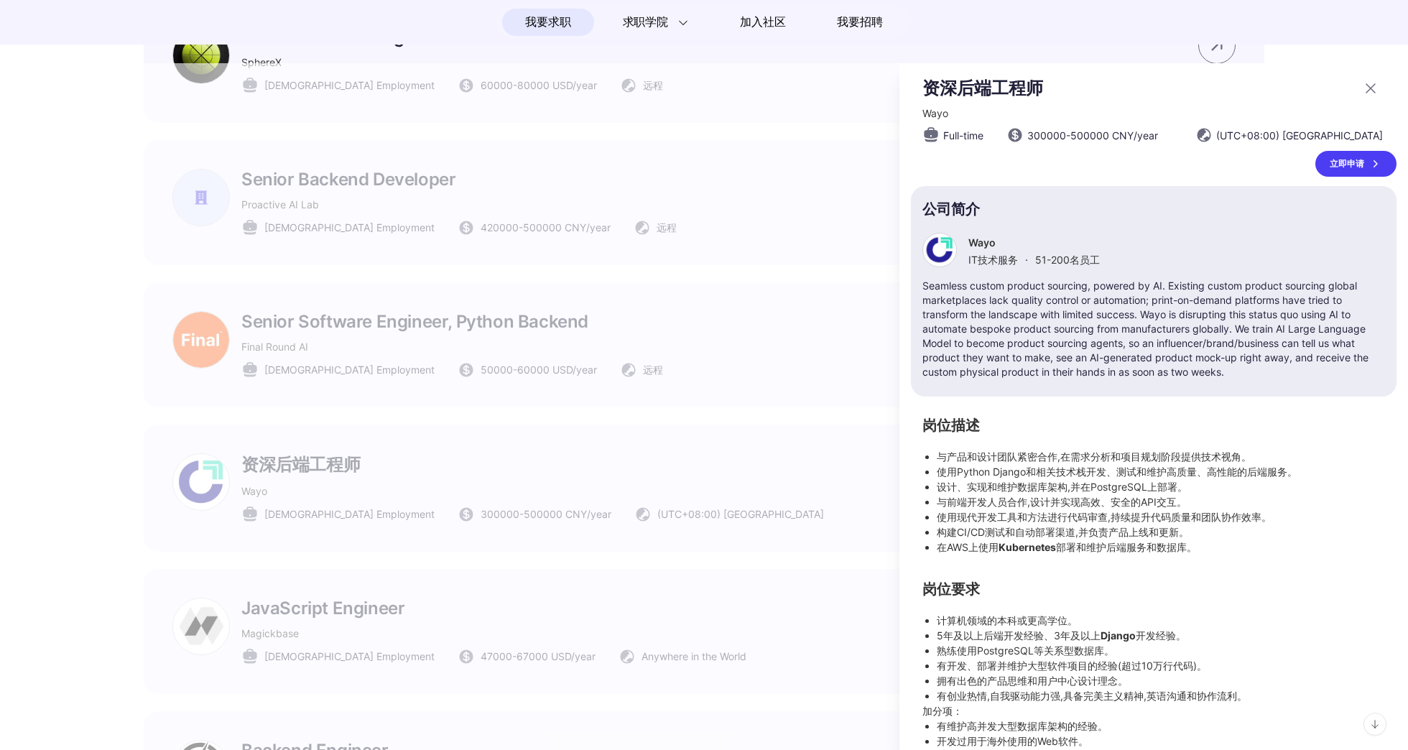
scroll to position [0, 0]
click at [732, 496] on div at bounding box center [704, 406] width 1408 height 687
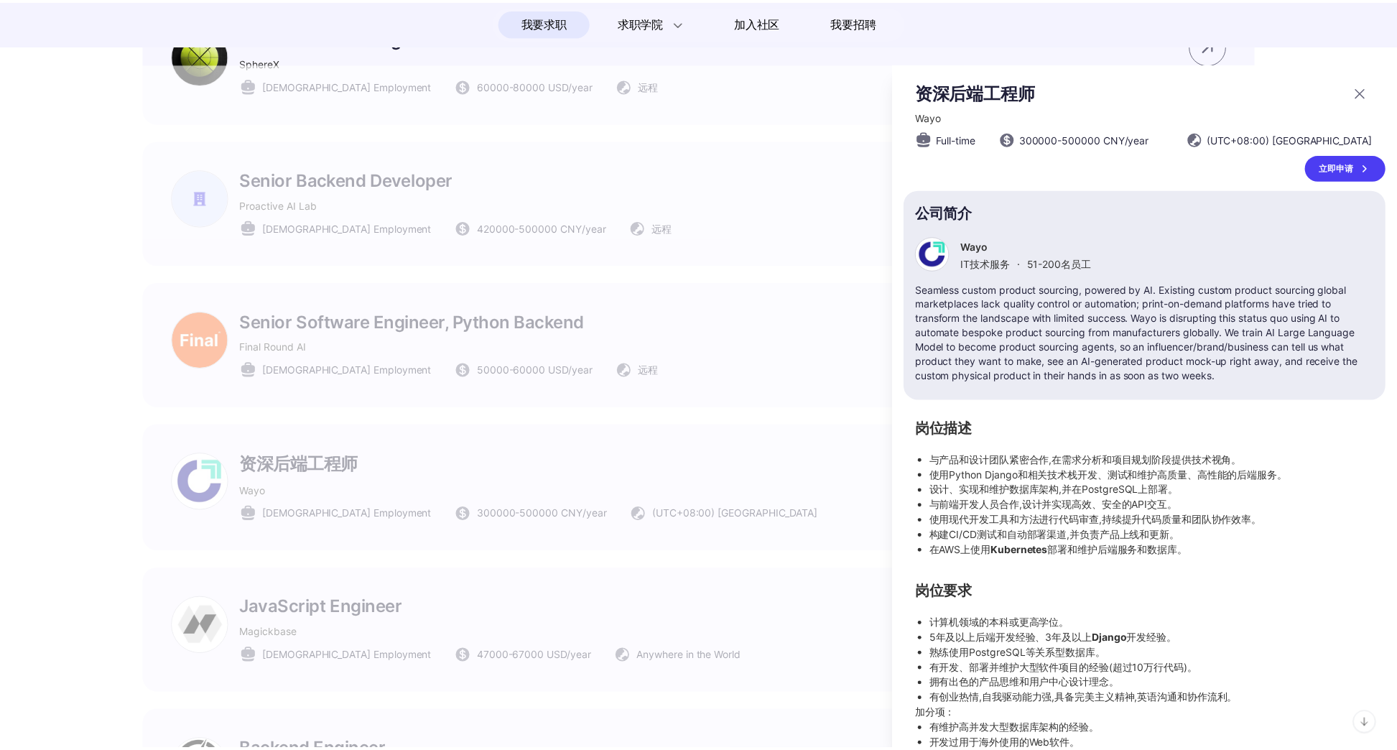
scroll to position [1437, 0]
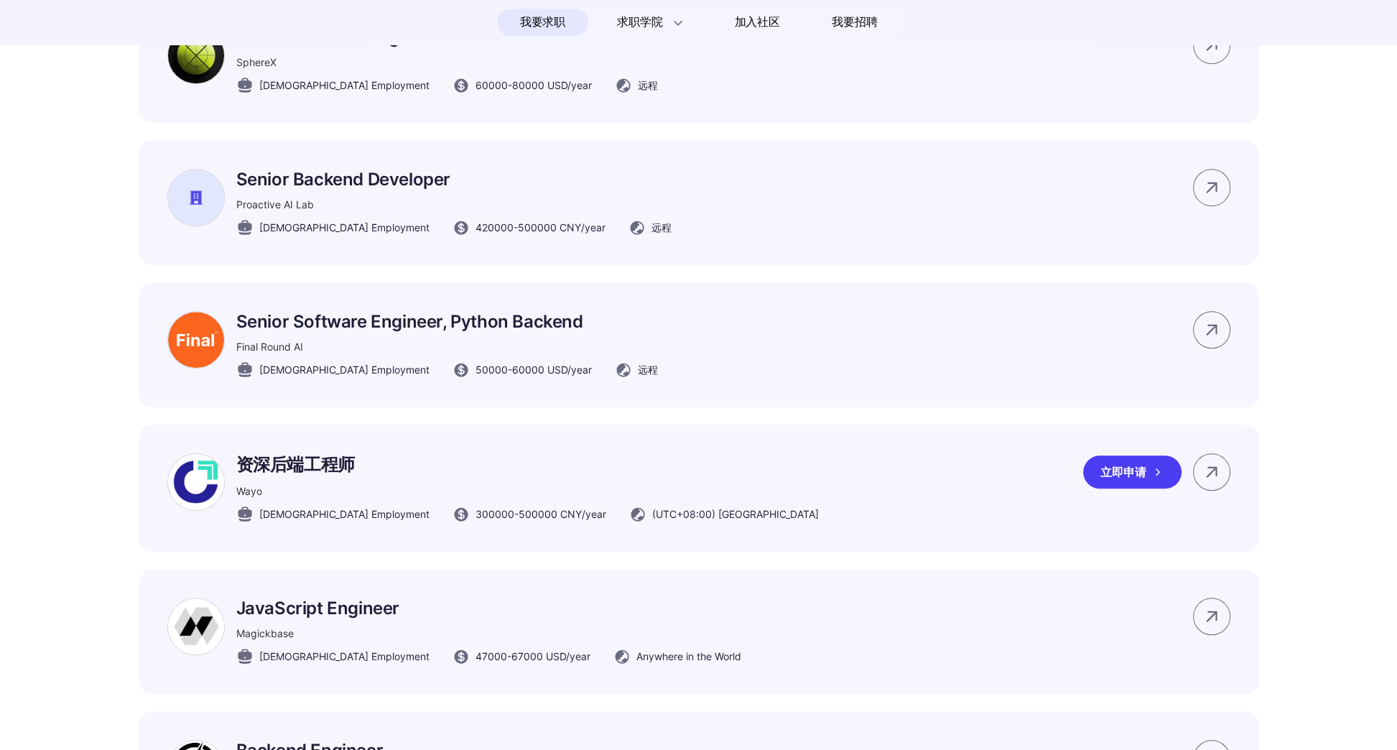
click at [652, 521] on span "(UTC+08:00) [GEOGRAPHIC_DATA]" at bounding box center [735, 513] width 167 height 15
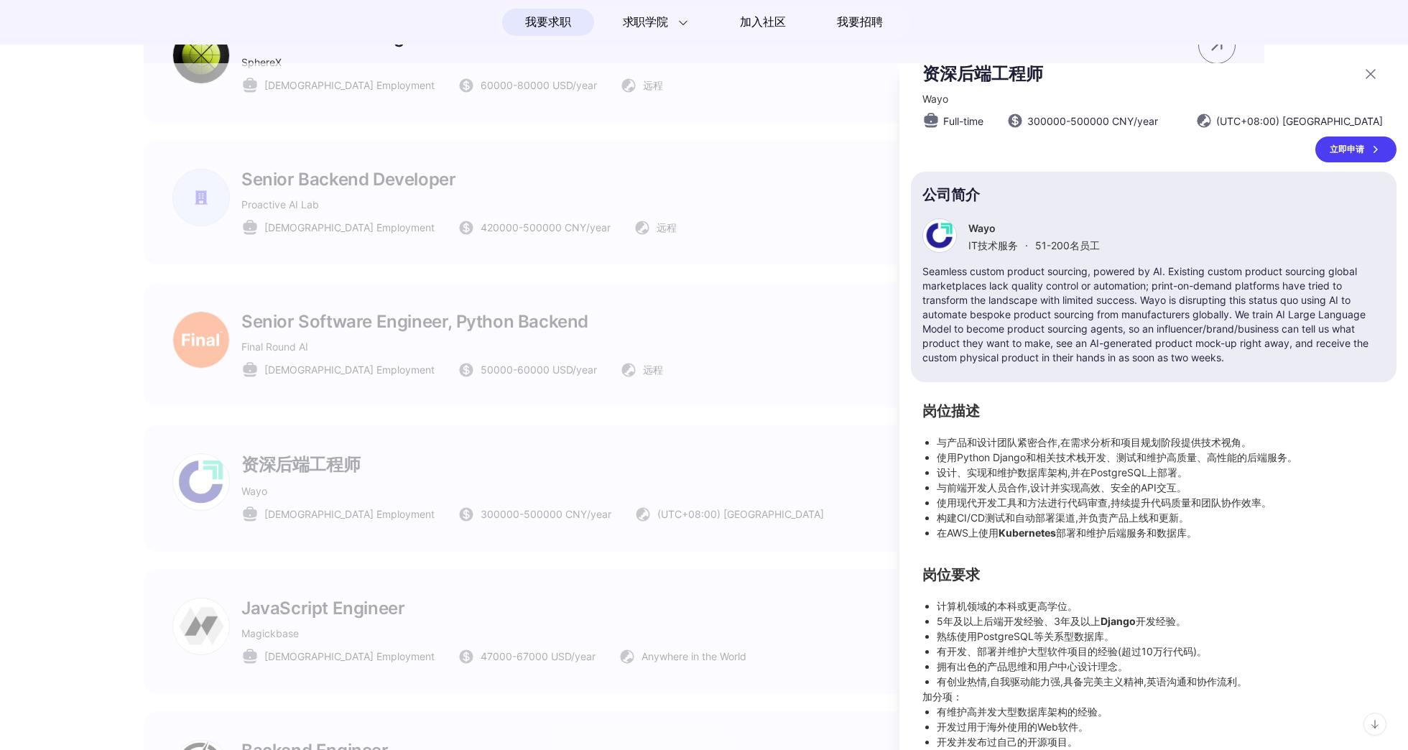
scroll to position [52, 0]
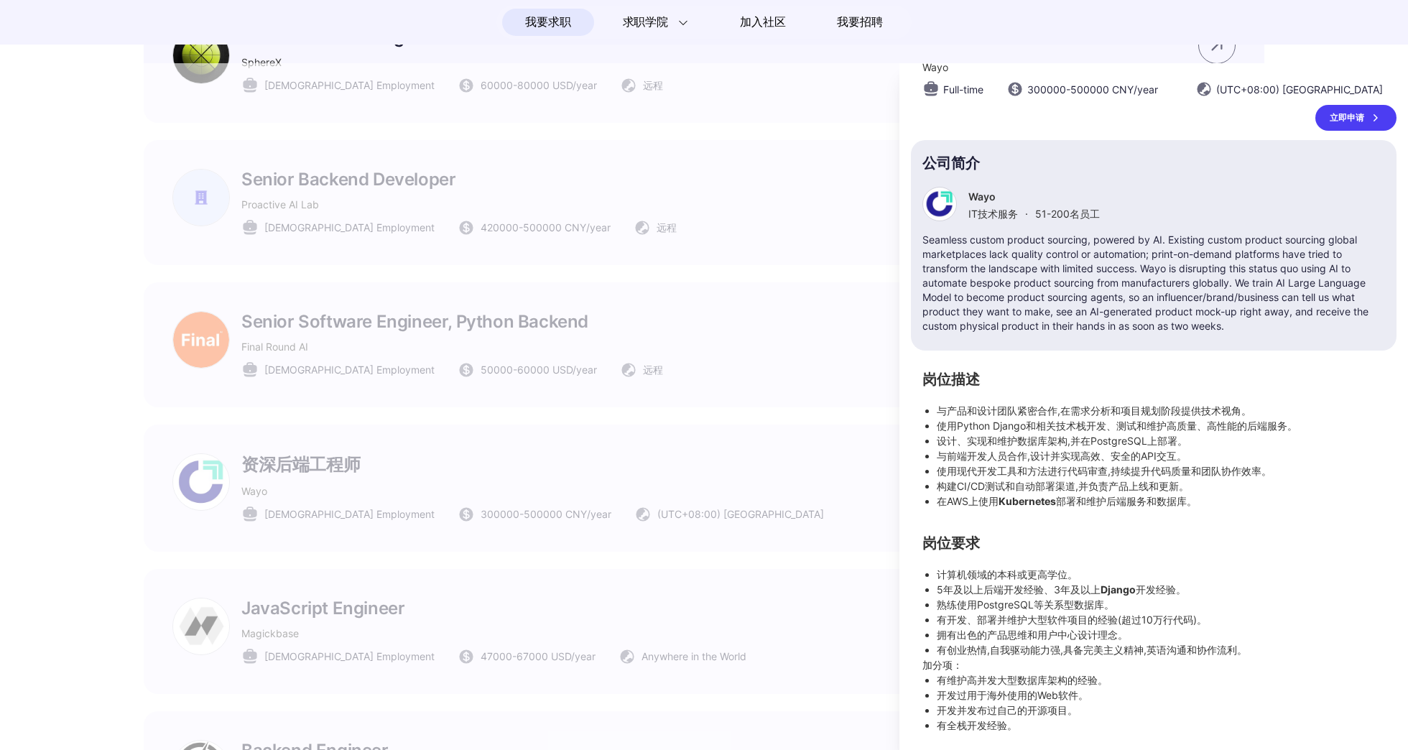
click at [497, 417] on div at bounding box center [704, 406] width 1408 height 687
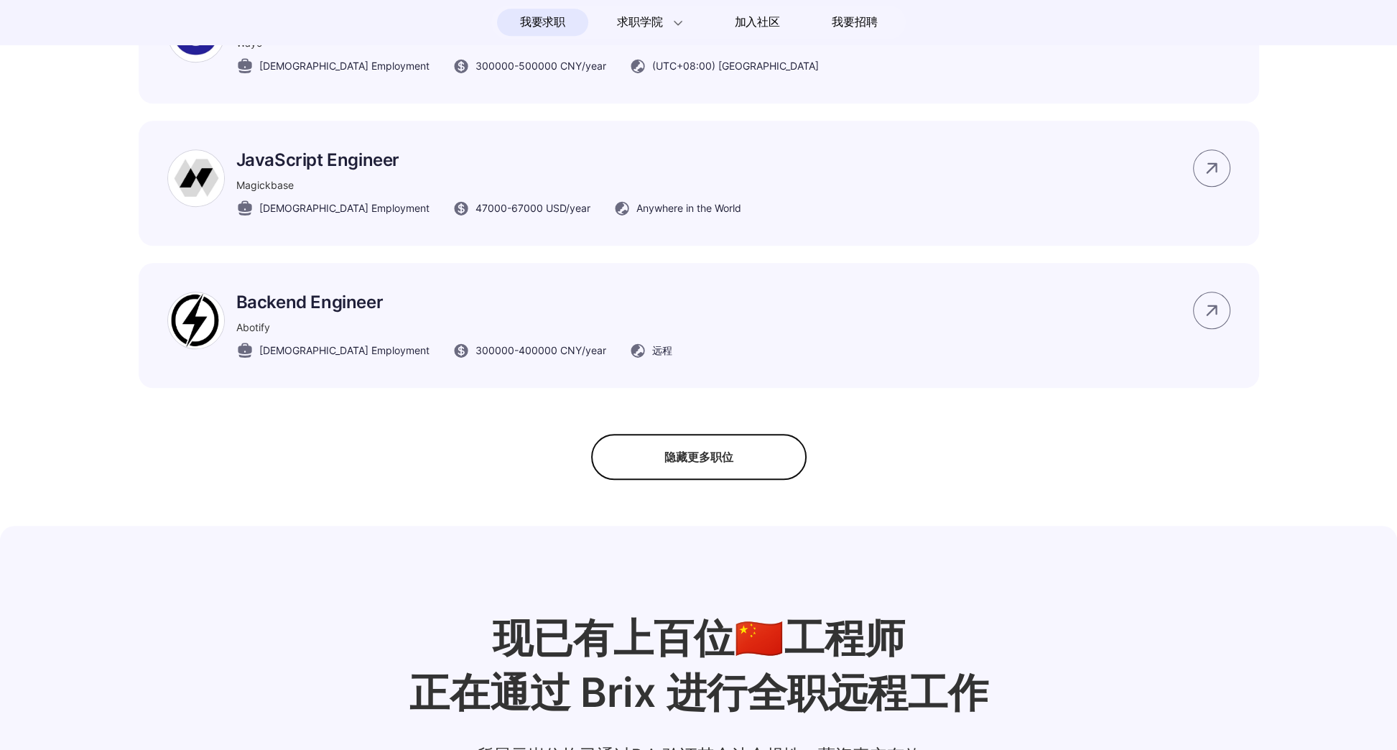
scroll to position [1939, 0]
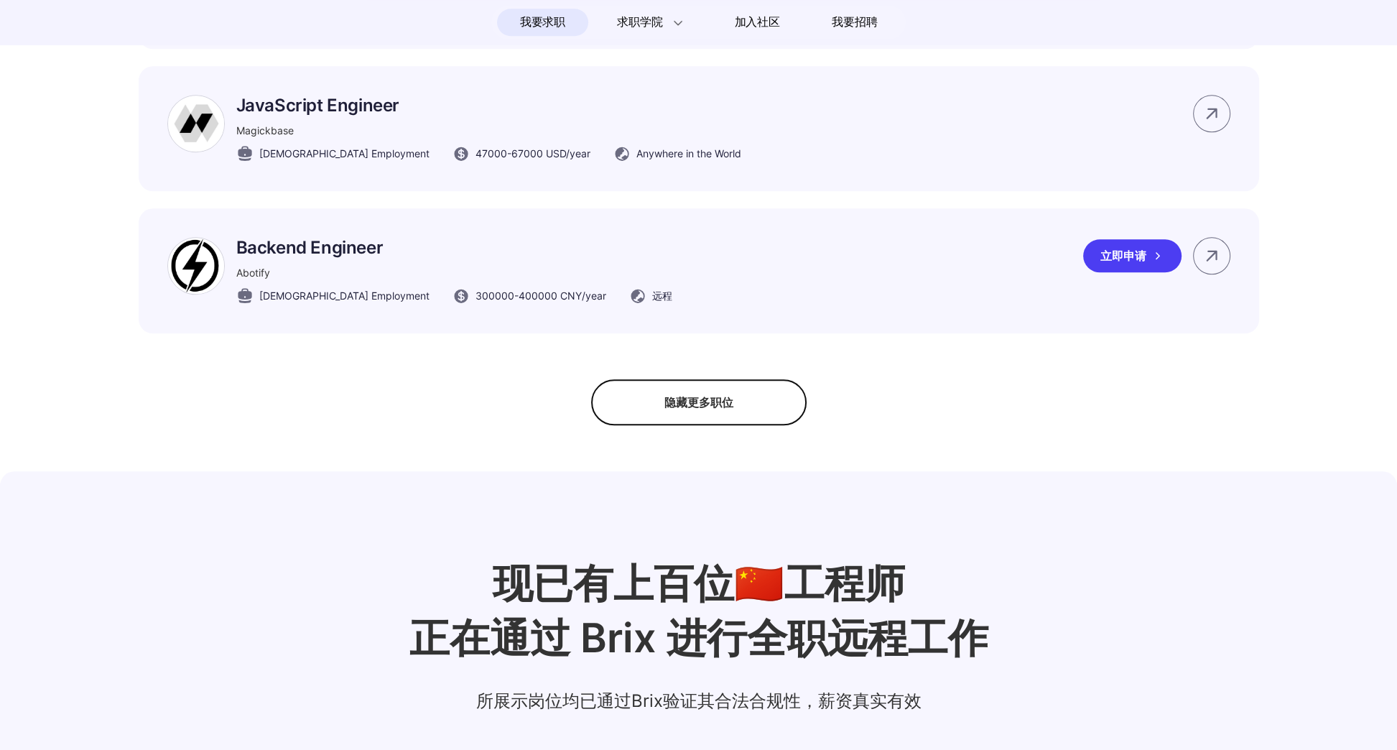
click at [369, 280] on div "Abotify" at bounding box center [454, 272] width 436 height 15
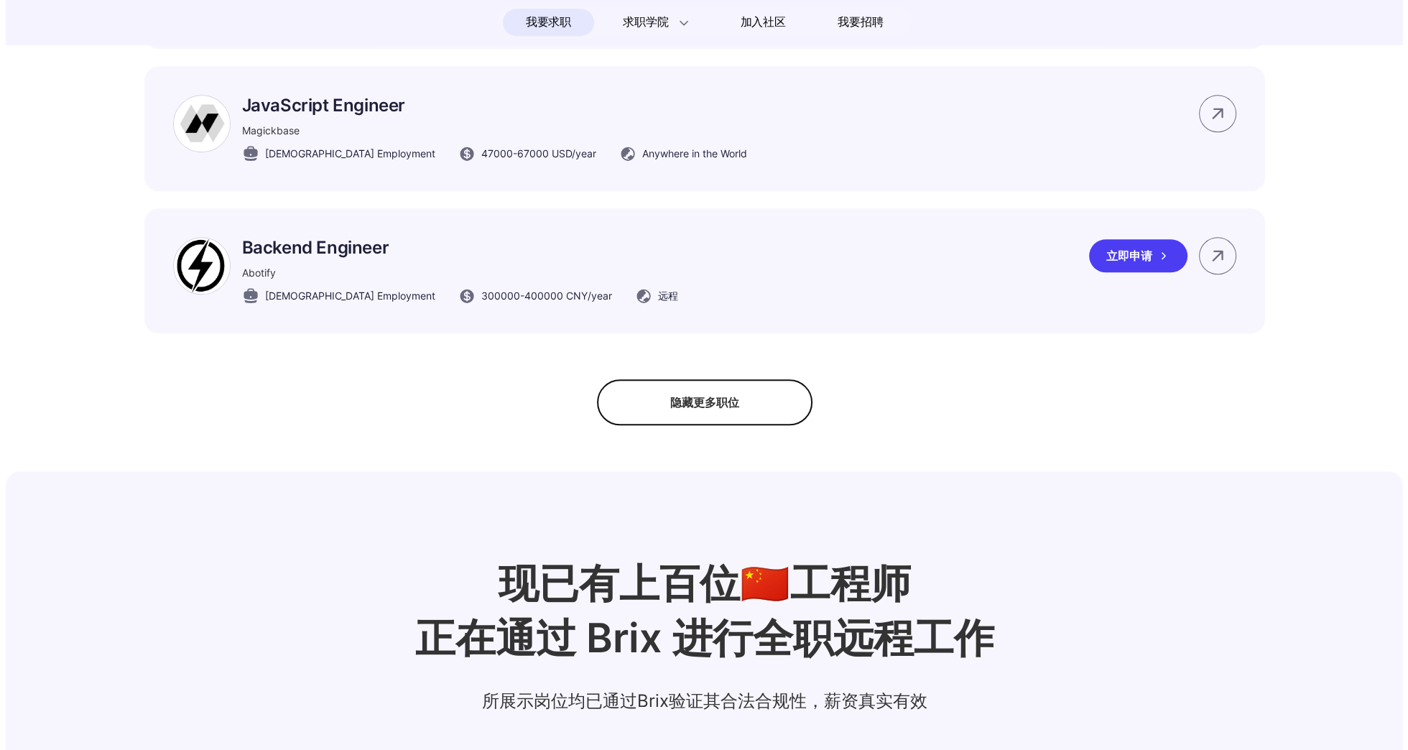
scroll to position [0, 0]
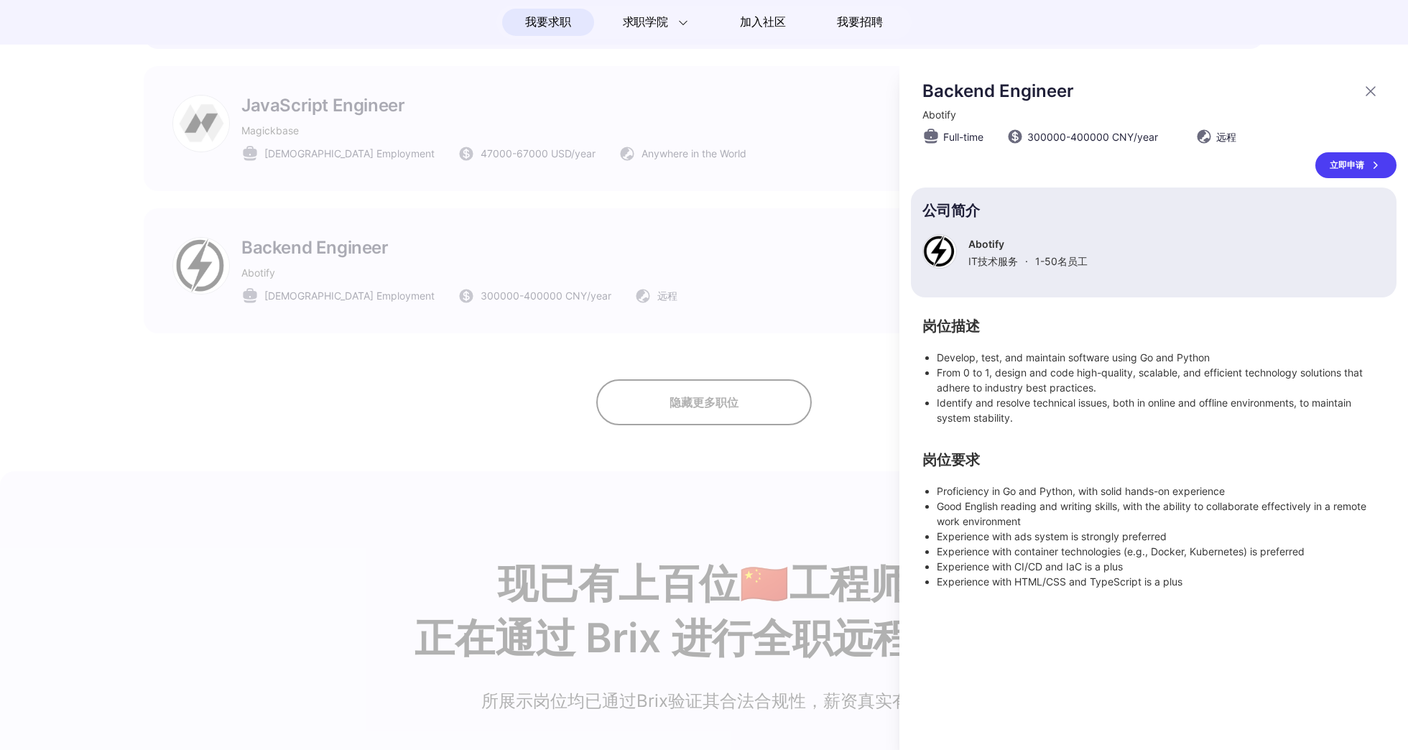
click at [850, 395] on div at bounding box center [704, 406] width 1408 height 687
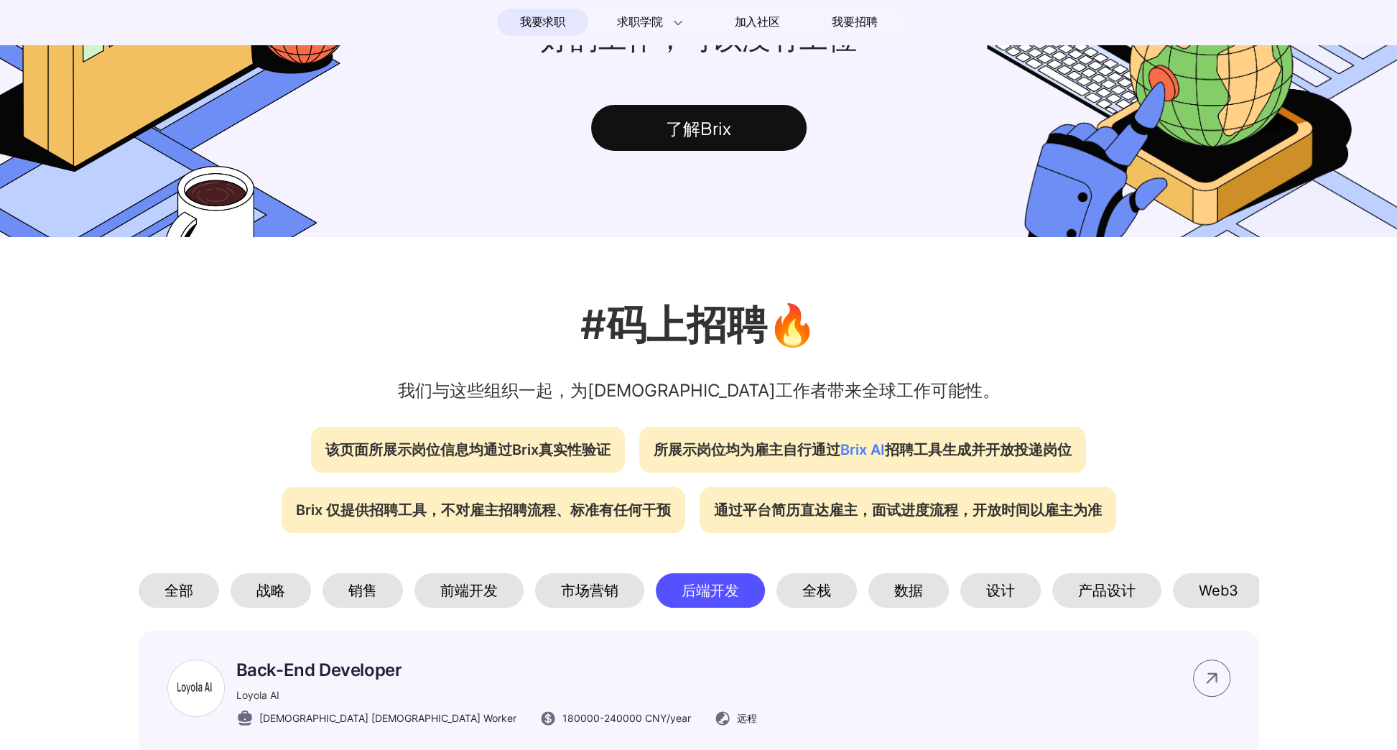
scroll to position [72, 0]
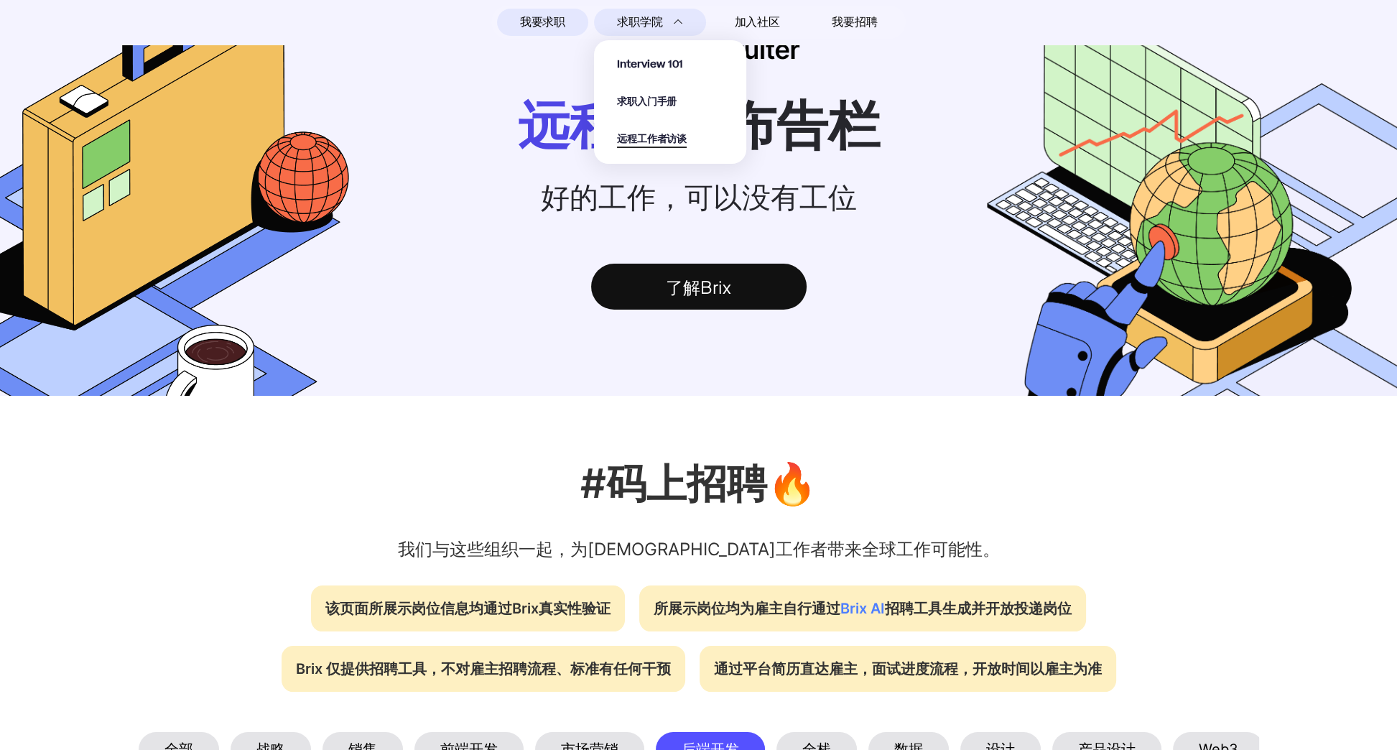
click at [628, 134] on span "远程工作者访谈" at bounding box center [652, 139] width 70 height 17
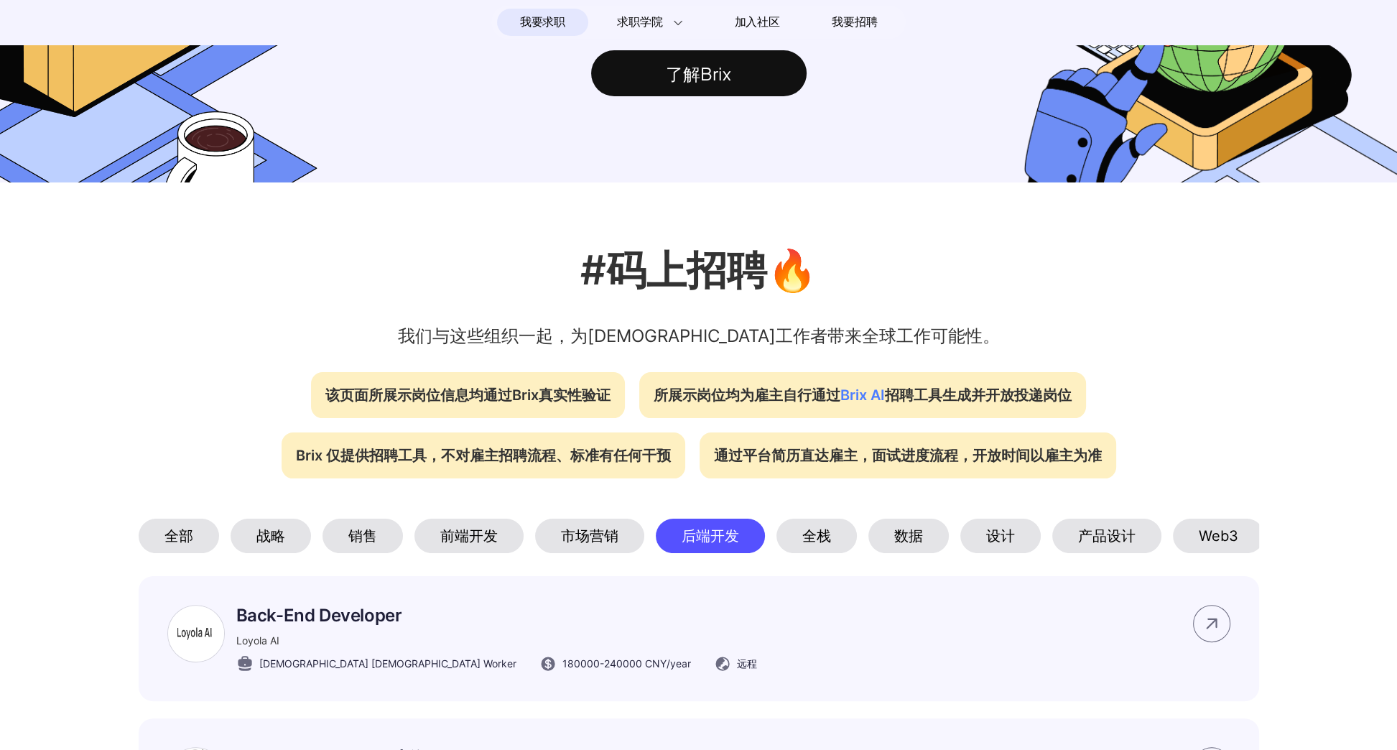
scroll to position [503, 0]
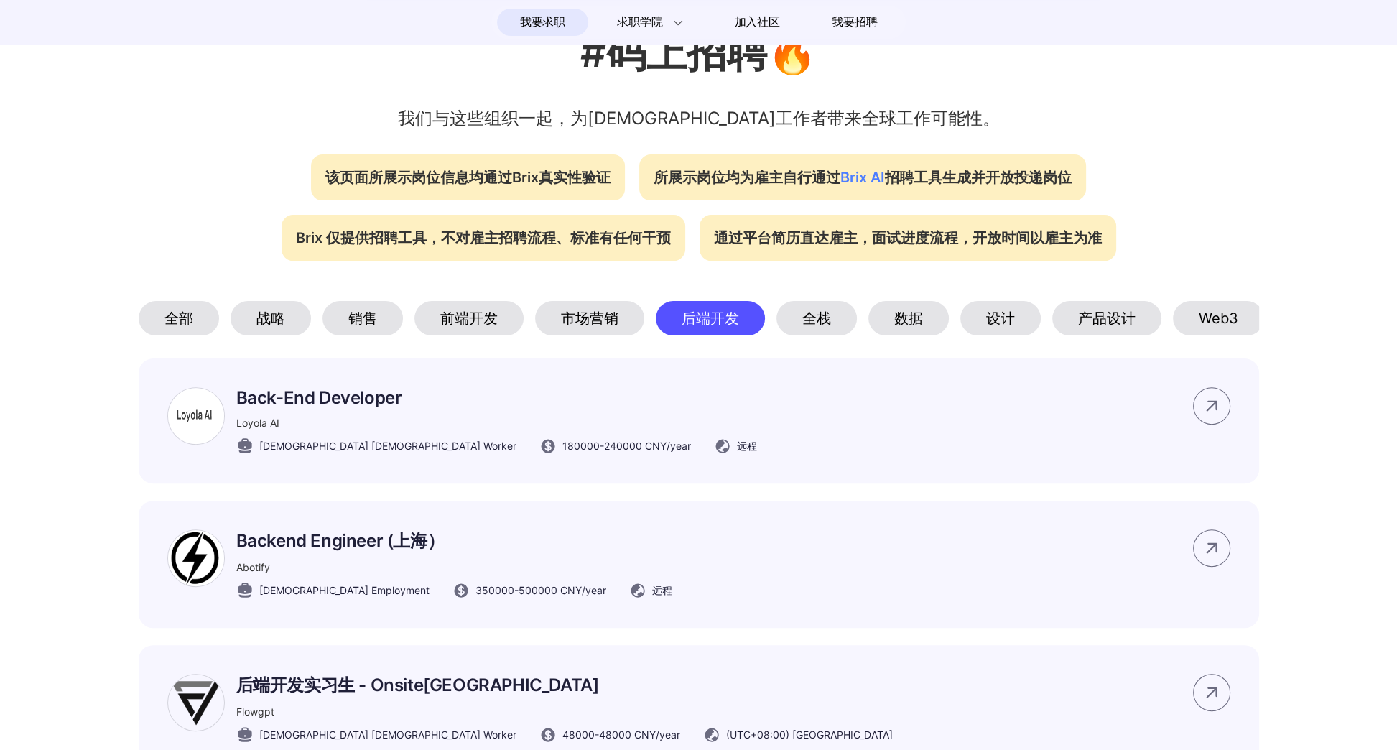
click at [1201, 320] on div "Web3" at bounding box center [1218, 318] width 91 height 34
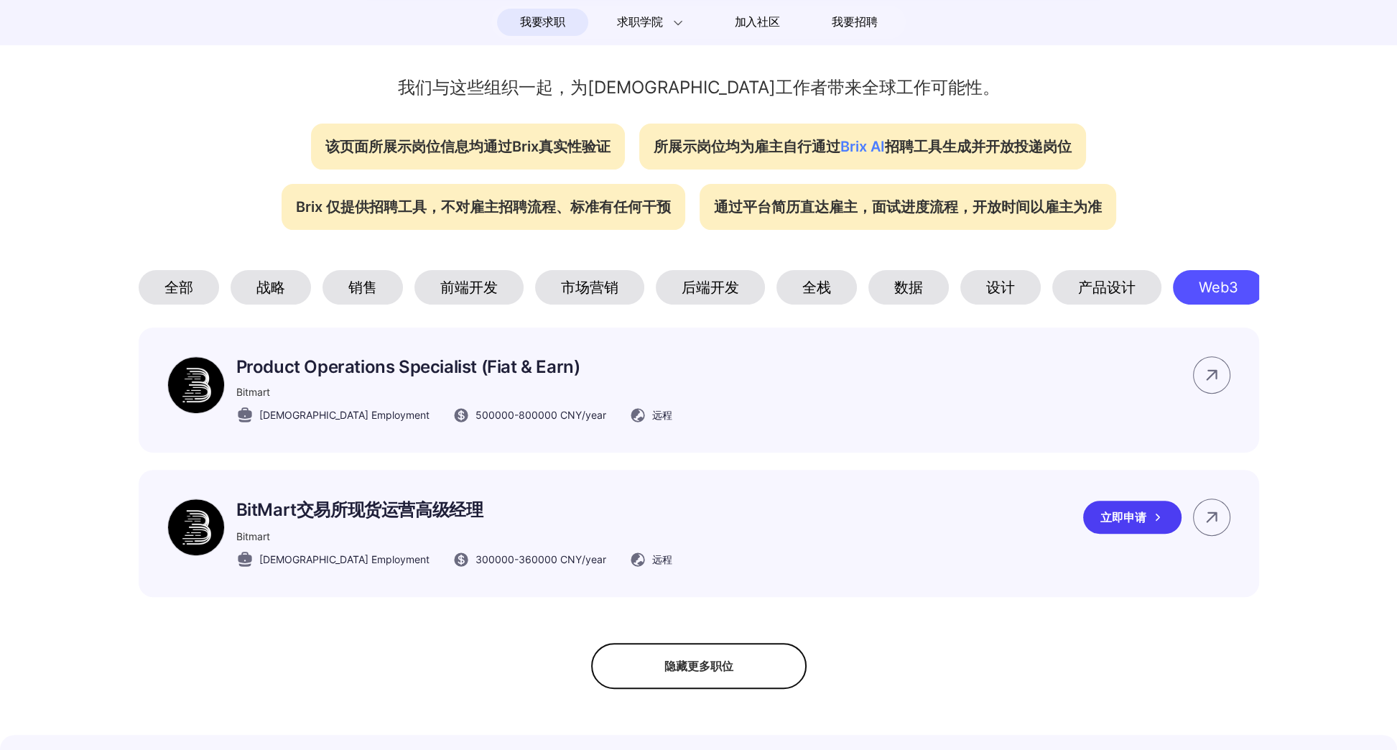
scroll to position [718, 0]
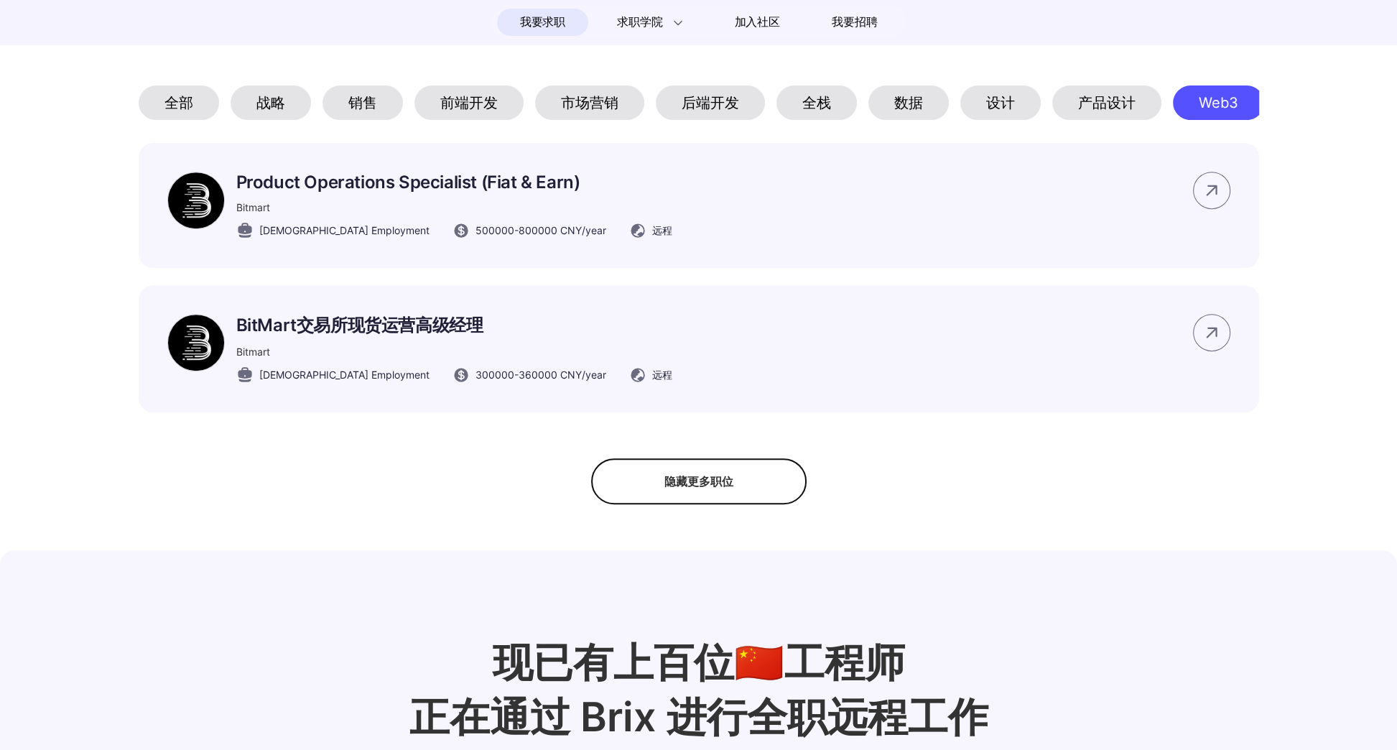
click at [681, 118] on div "后端开发" at bounding box center [710, 102] width 109 height 34
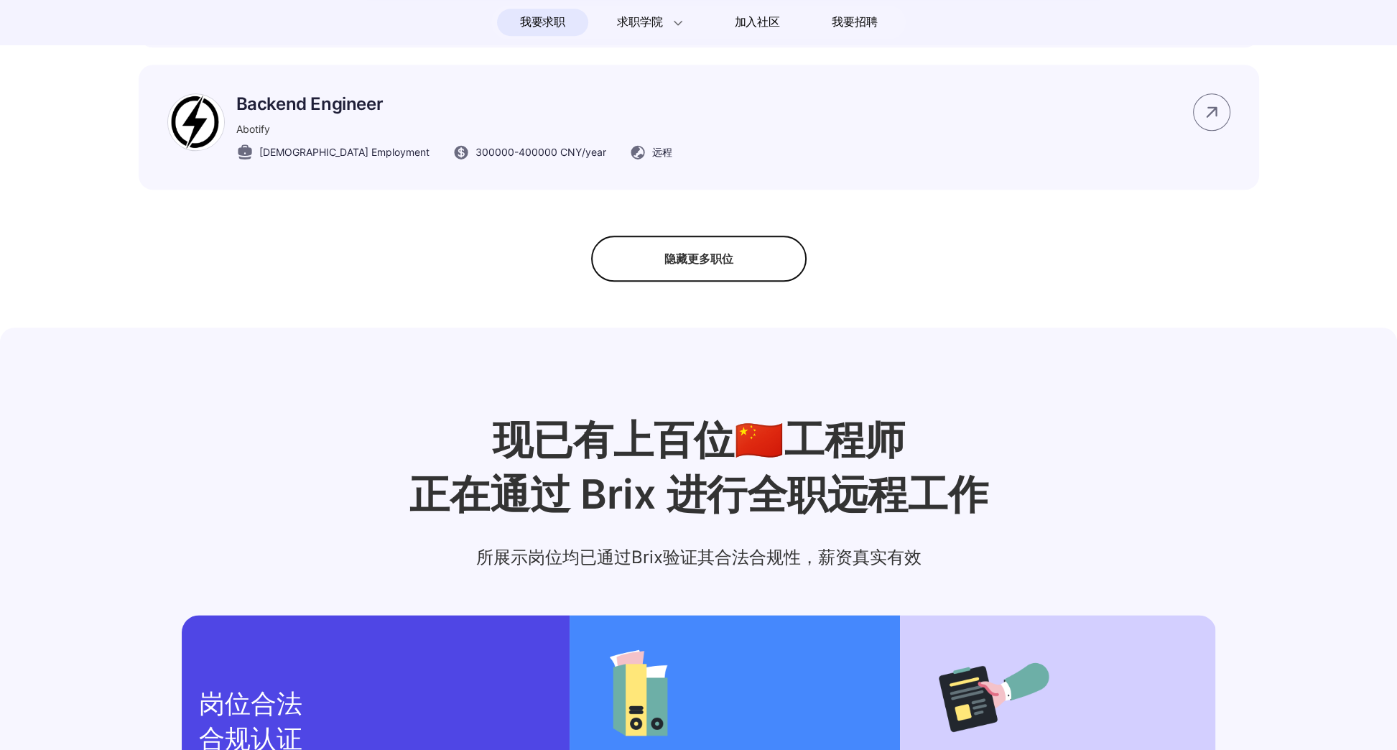
click at [700, 282] on div "隐藏更多职位" at bounding box center [698, 259] width 215 height 46
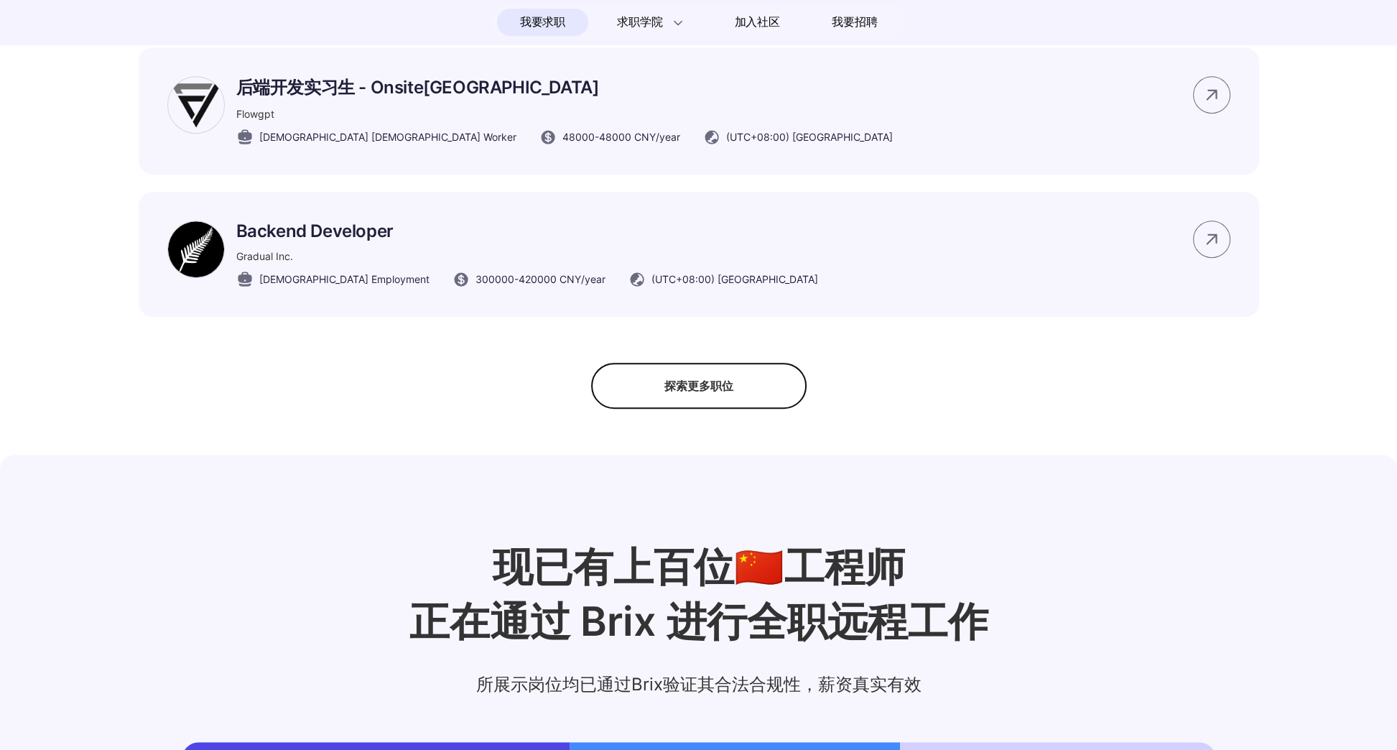
click at [720, 409] on div "探索更多职位" at bounding box center [698, 386] width 215 height 46
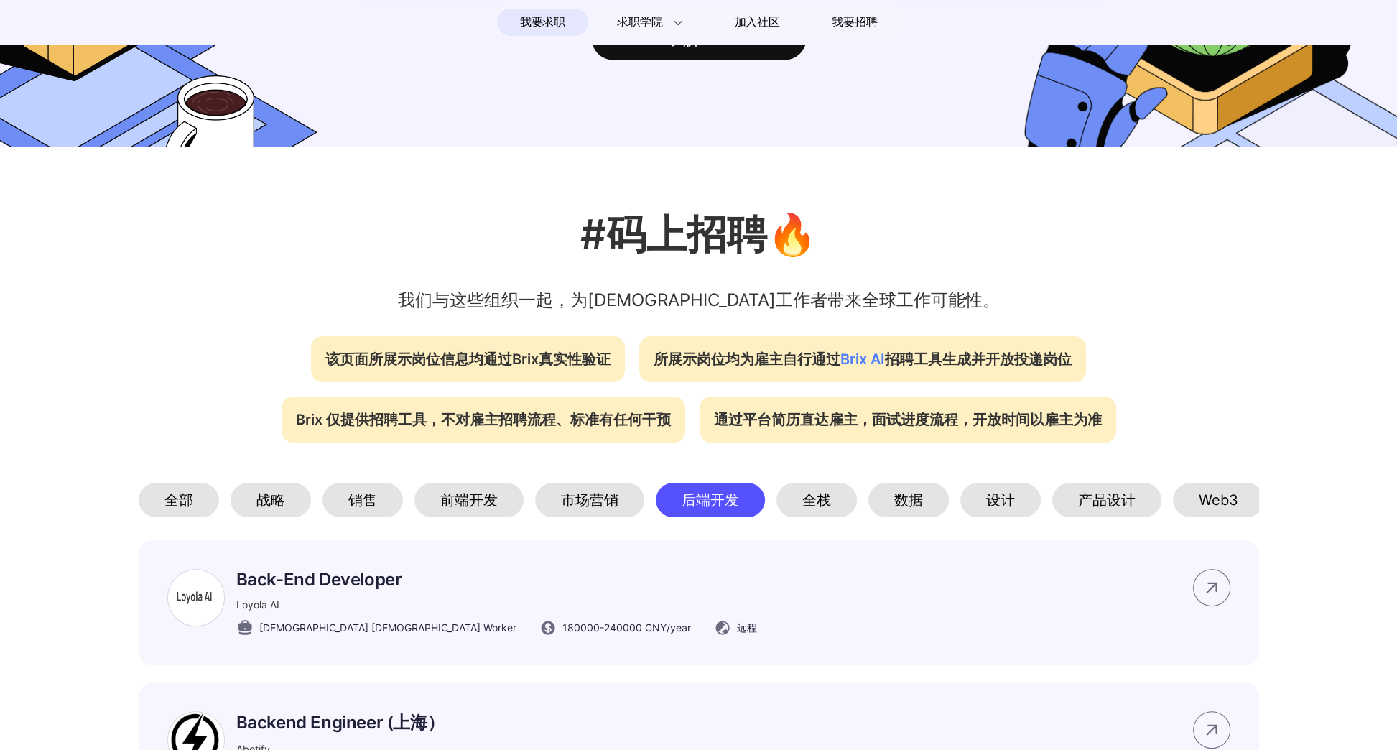
scroll to position [310, 0]
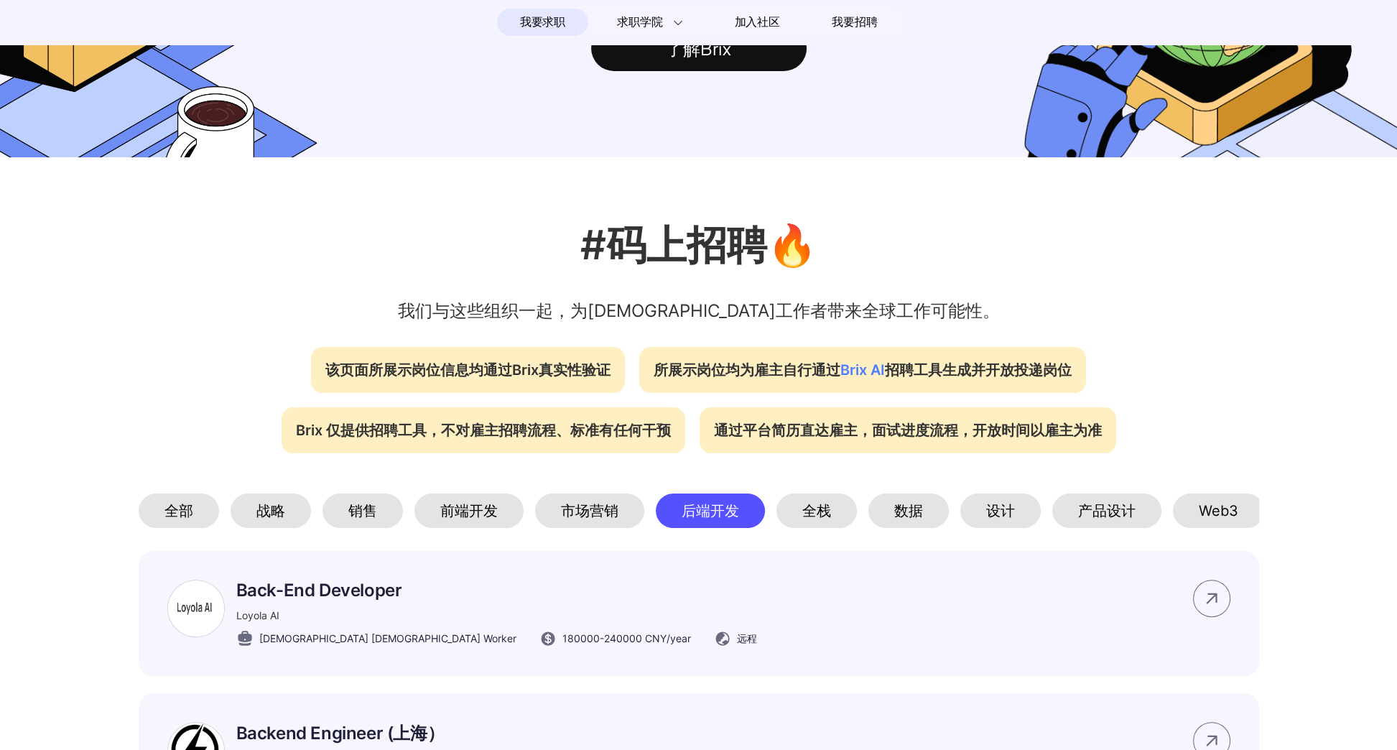
click at [556, 20] on span "我要求职" at bounding box center [542, 22] width 45 height 23
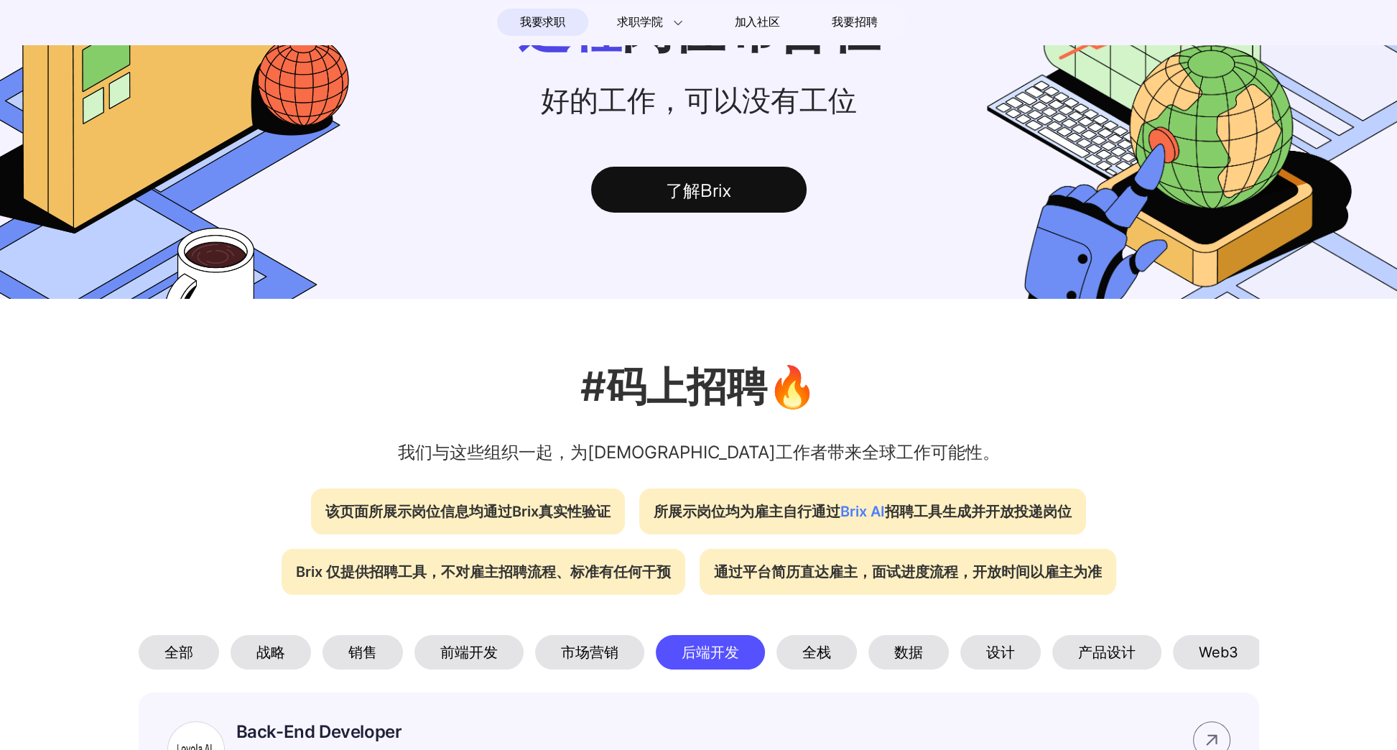
scroll to position [0, 0]
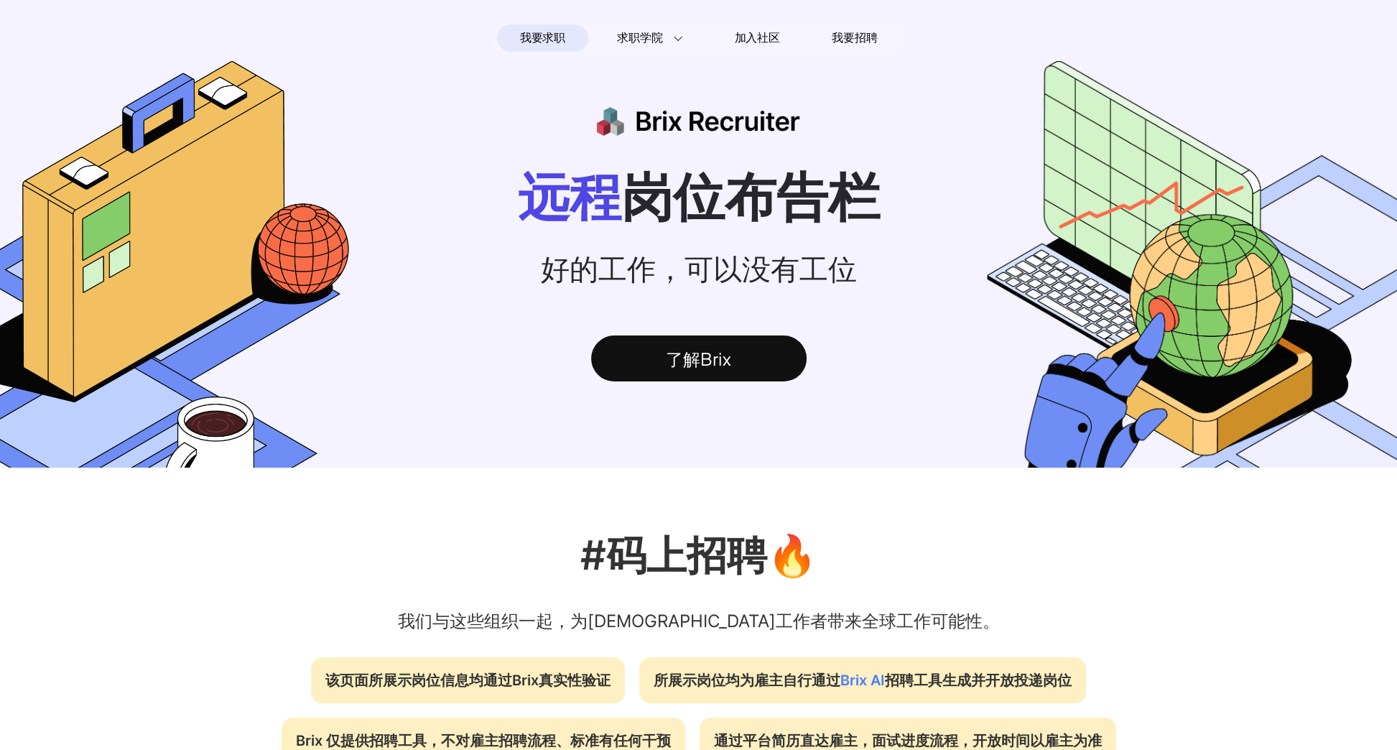
click at [664, 358] on div "了解Brix" at bounding box center [698, 358] width 215 height 46
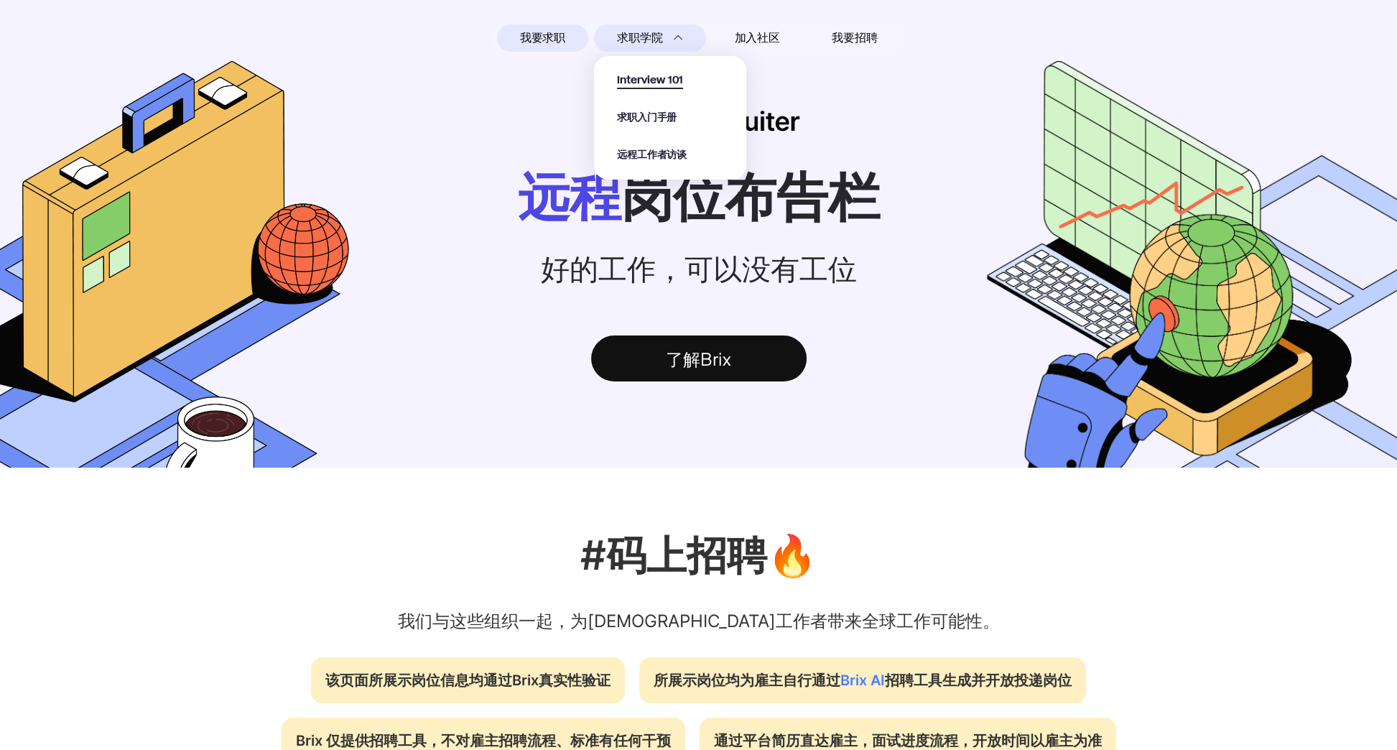
click at [644, 83] on span "Interview 101" at bounding box center [650, 81] width 66 height 17
